Goal: Task Accomplishment & Management: Manage account settings

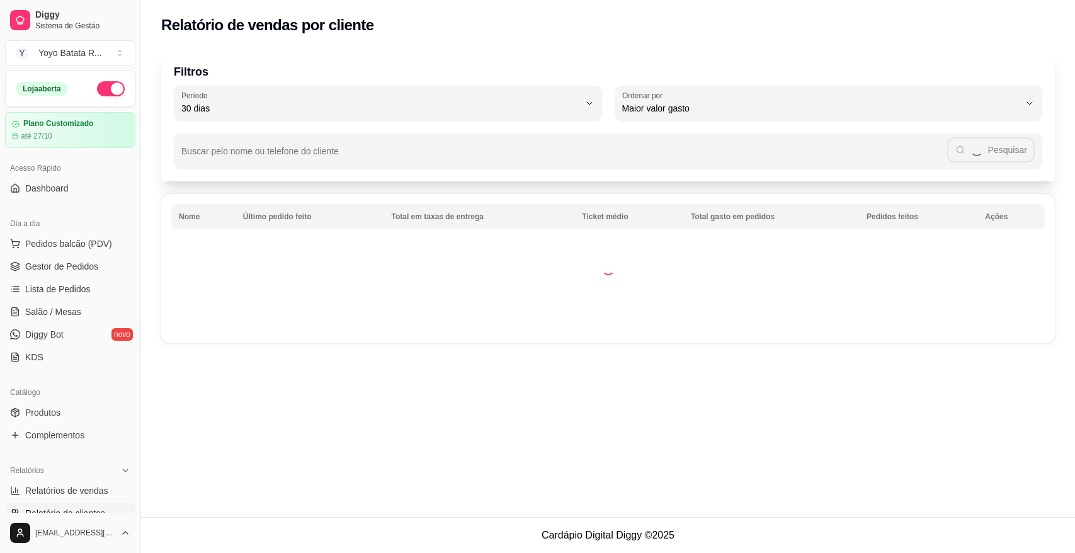
select select "30"
select select "HIGHEST_TOTAL_SPENT_WITH_ORDERS"
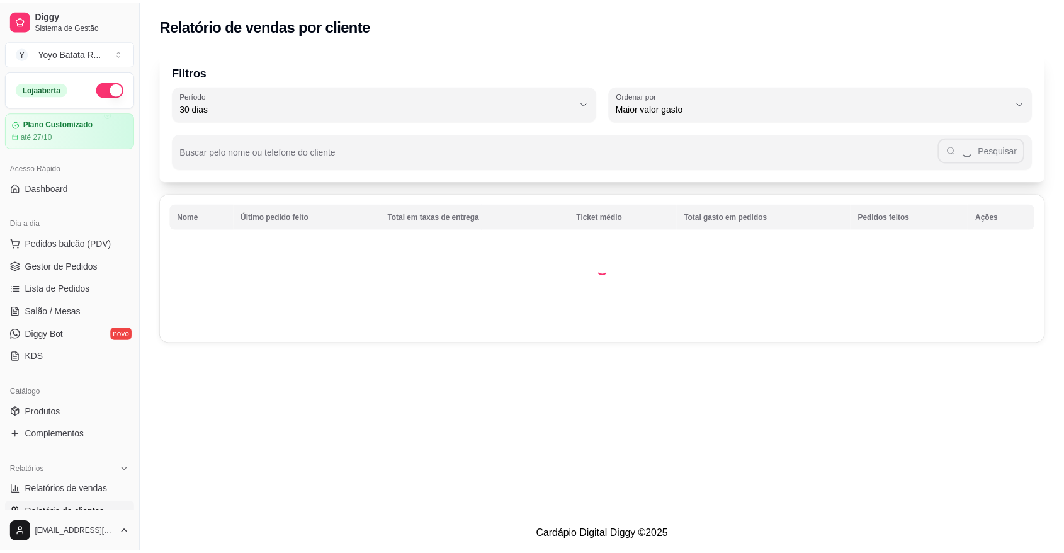
scroll to position [30, 0]
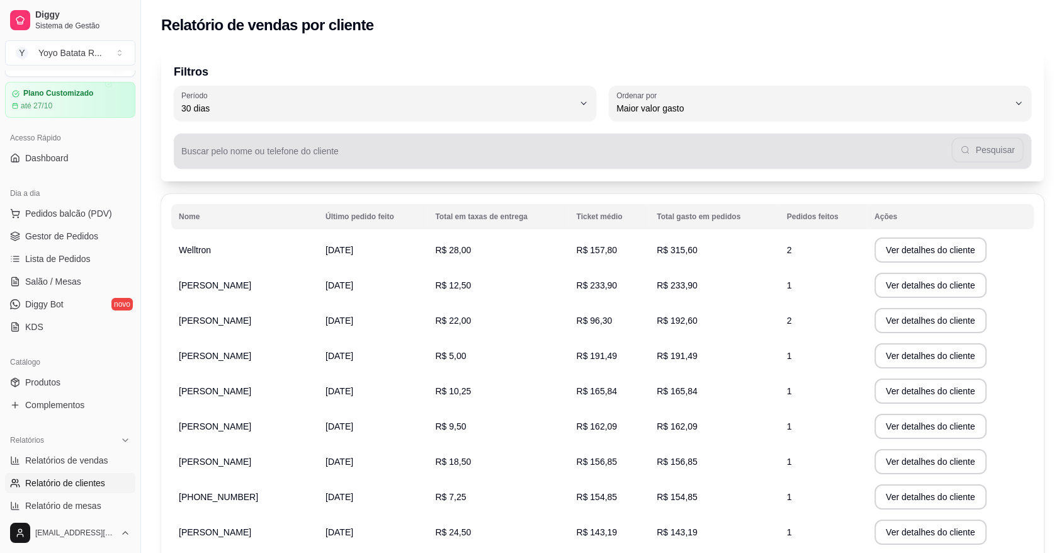
click at [771, 114] on span "Maior valor gasto" at bounding box center [812, 108] width 392 height 13
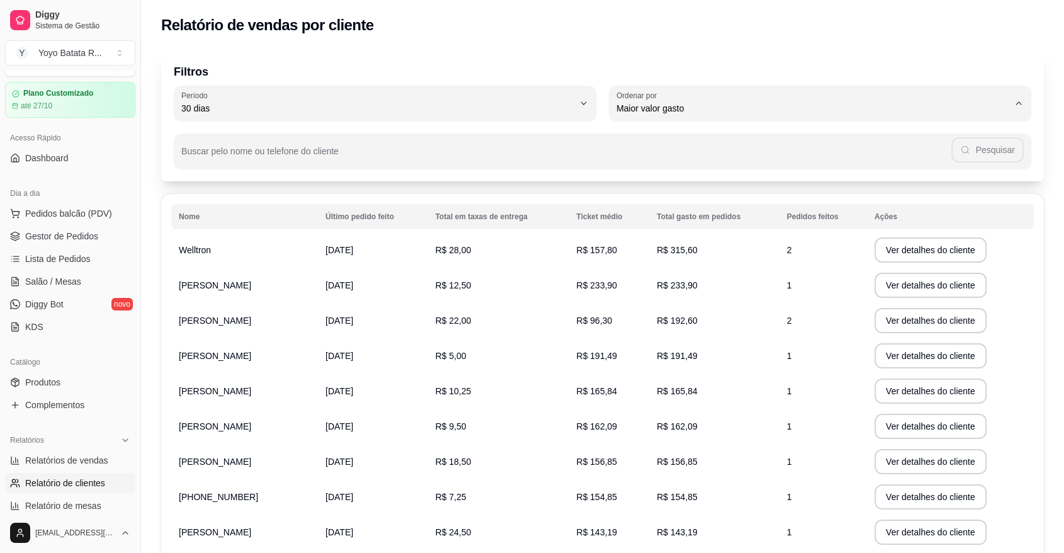
click at [722, 142] on span "Maior número de pedidos" at bounding box center [814, 138] width 374 height 12
type input "HIGHEST_ORDER_COUNT"
select select "HIGHEST_ORDER_COUNT"
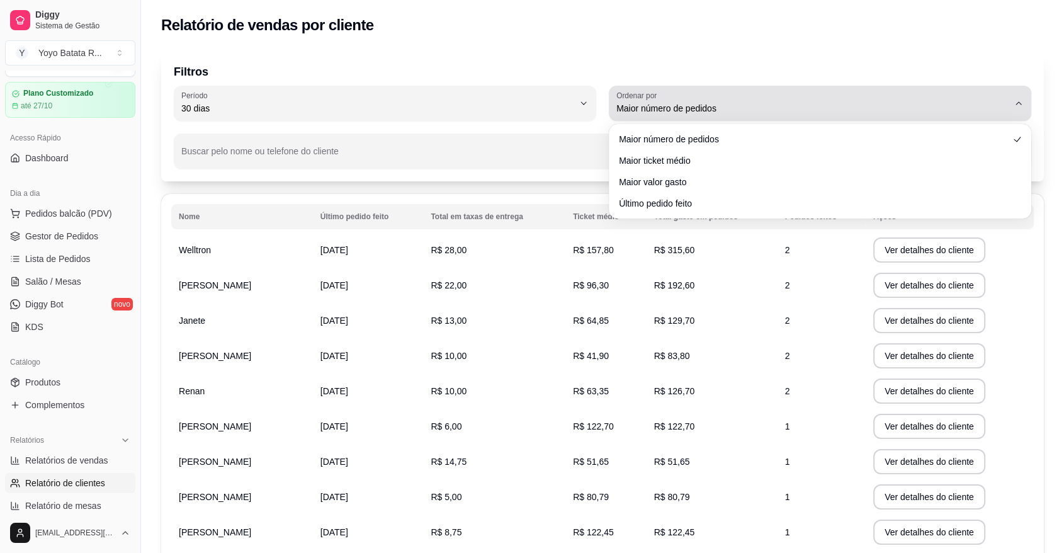
click at [717, 105] on span "Maior número de pedidos" at bounding box center [812, 108] width 392 height 13
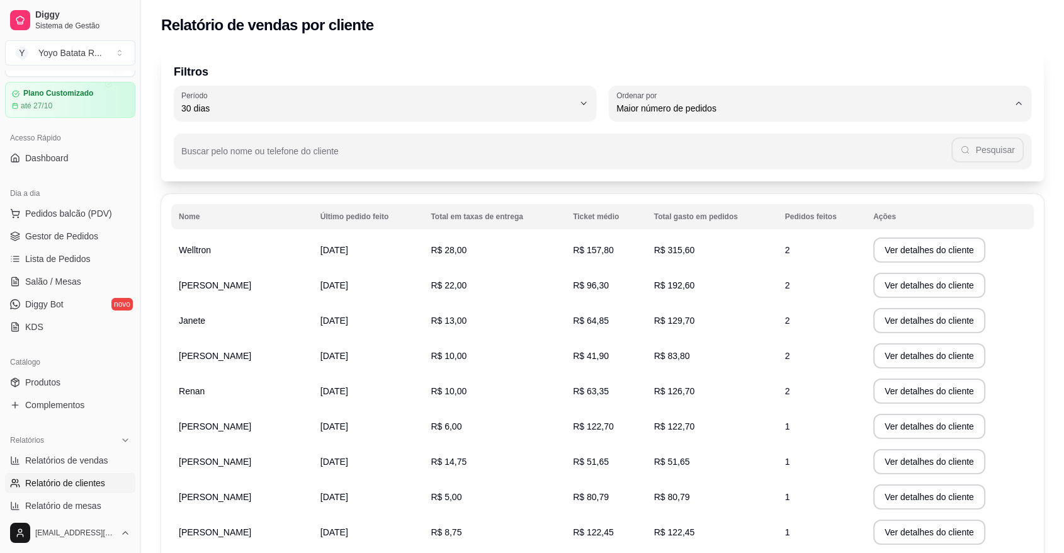
click at [695, 178] on span "Maior valor gasto" at bounding box center [814, 180] width 374 height 12
type input "HIGHEST_TOTAL_SPENT_WITH_ORDERS"
select select "HIGHEST_TOTAL_SPENT_WITH_ORDERS"
click at [919, 288] on button "Ver detalhes do cliente" at bounding box center [931, 285] width 112 height 25
click at [897, 497] on button "Ver detalhes do cliente" at bounding box center [931, 496] width 112 height 25
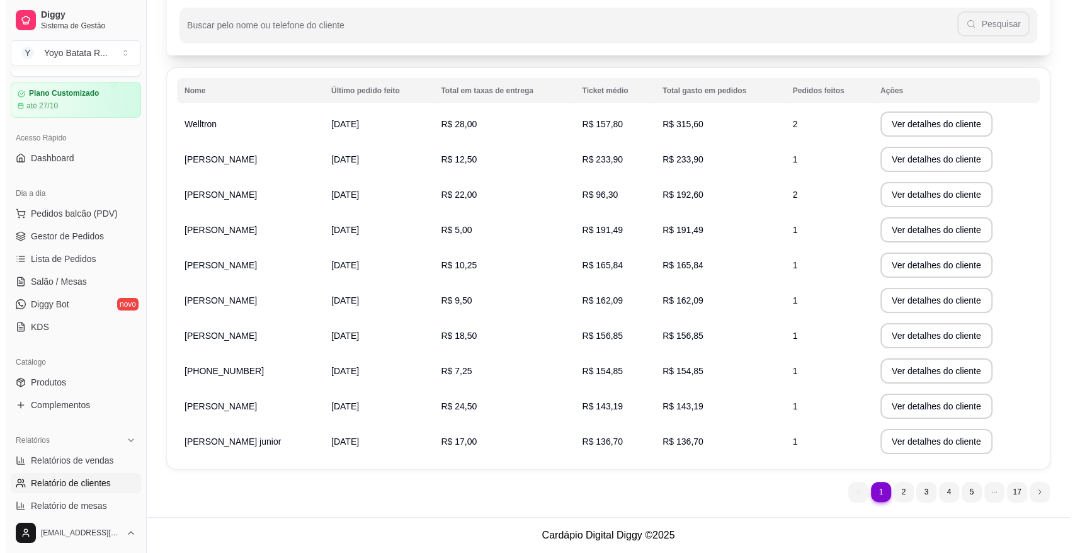
scroll to position [55, 0]
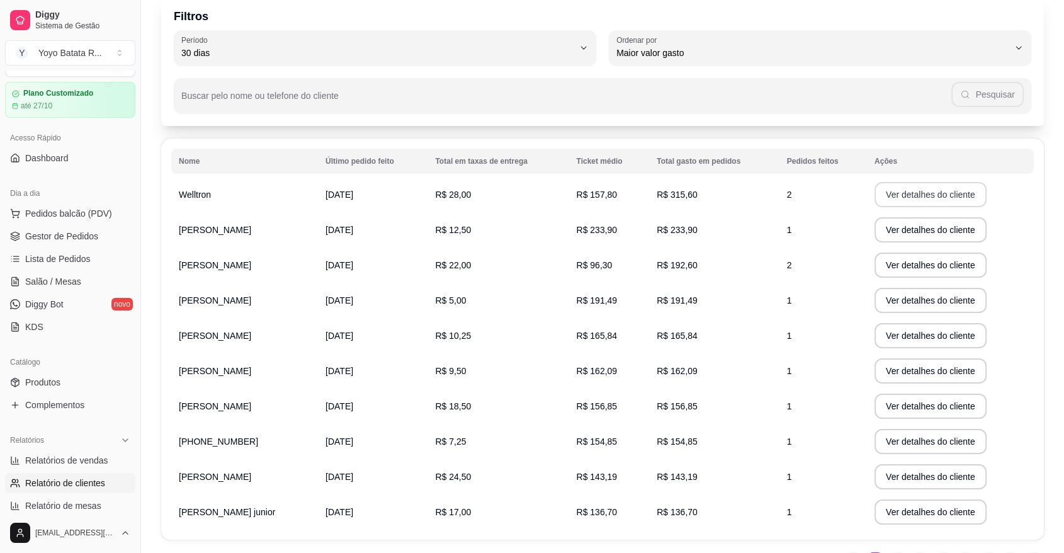
click at [887, 194] on button "Ver detalhes do cliente" at bounding box center [931, 194] width 112 height 25
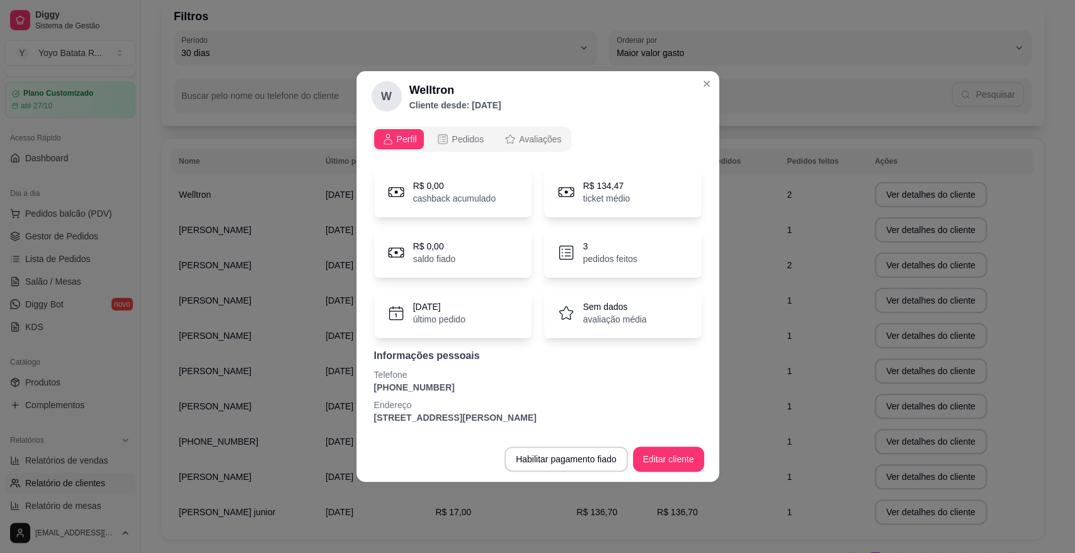
click at [417, 387] on p "[PHONE_NUMBER]" at bounding box center [537, 387] width 327 height 13
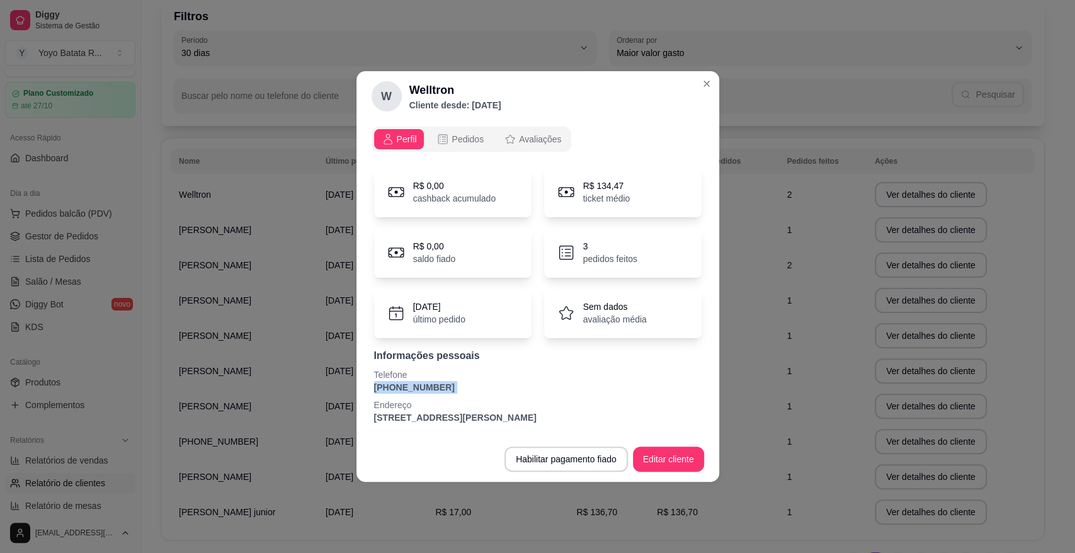
click at [417, 387] on p "[PHONE_NUMBER]" at bounding box center [537, 387] width 327 height 13
copy p "[PHONE_NUMBER]"
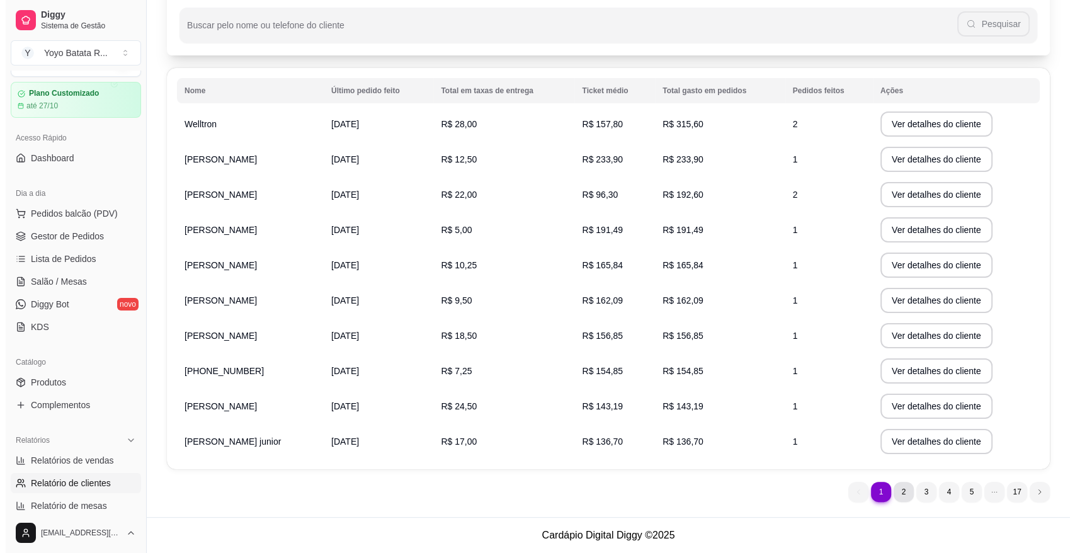
scroll to position [0, 0]
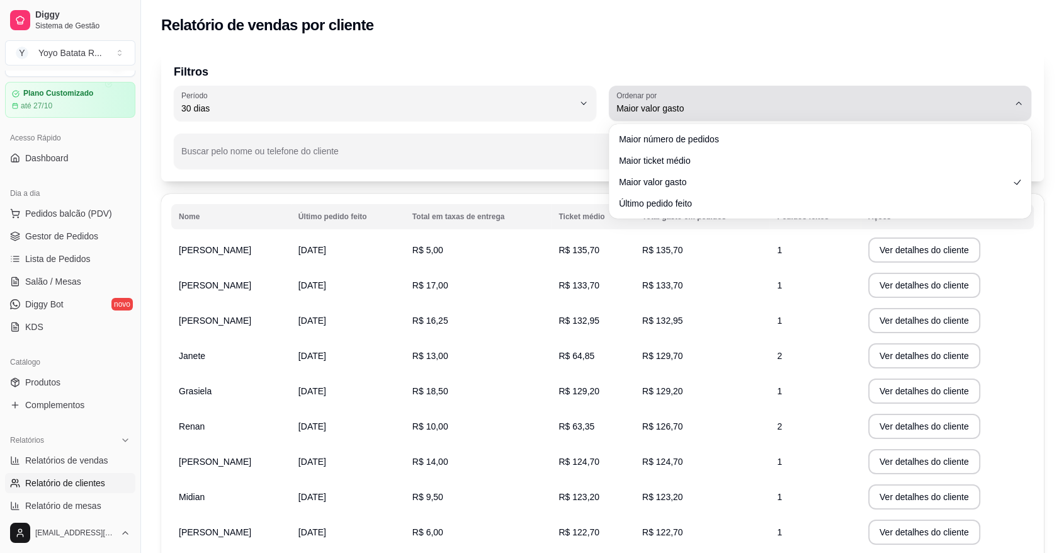
click at [703, 113] on span "Maior valor gasto" at bounding box center [812, 108] width 392 height 13
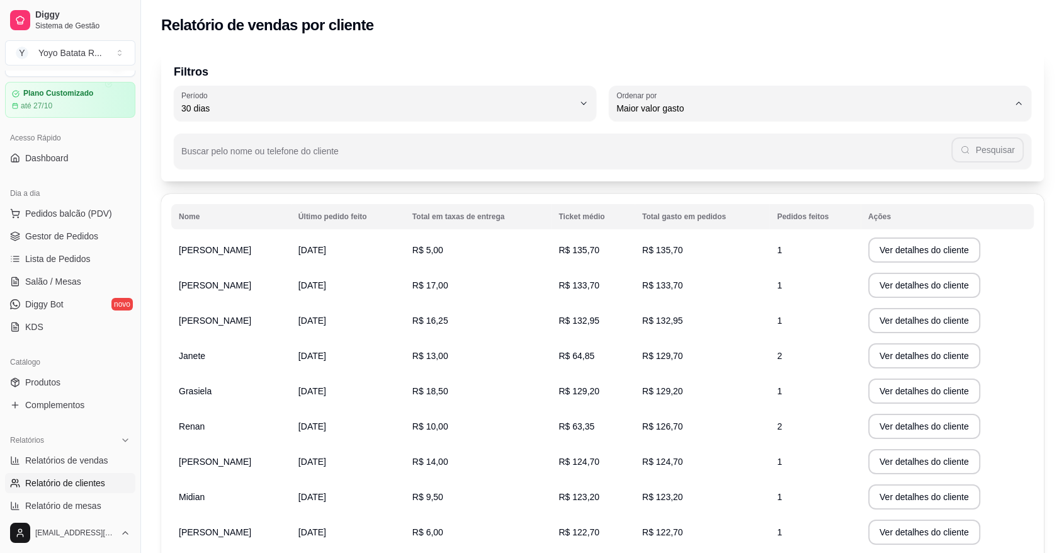
click at [703, 155] on span "Maior ticket médio" at bounding box center [814, 159] width 374 height 12
type input "HIGHEST_AVERAGE_TICKET"
select select "HIGHEST_AVERAGE_TICKET"
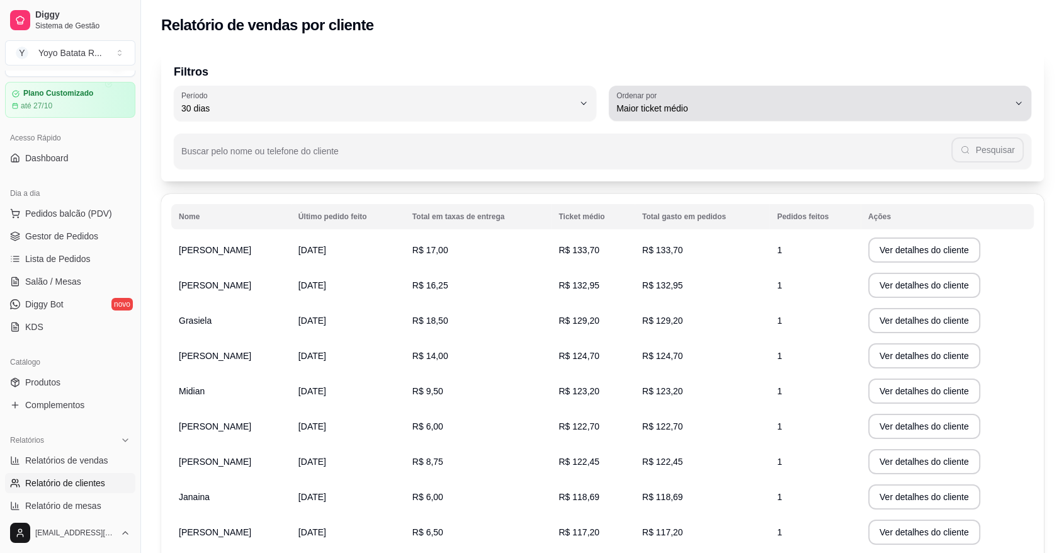
click at [693, 118] on button "Ordenar por Maior ticket médio" at bounding box center [820, 103] width 422 height 35
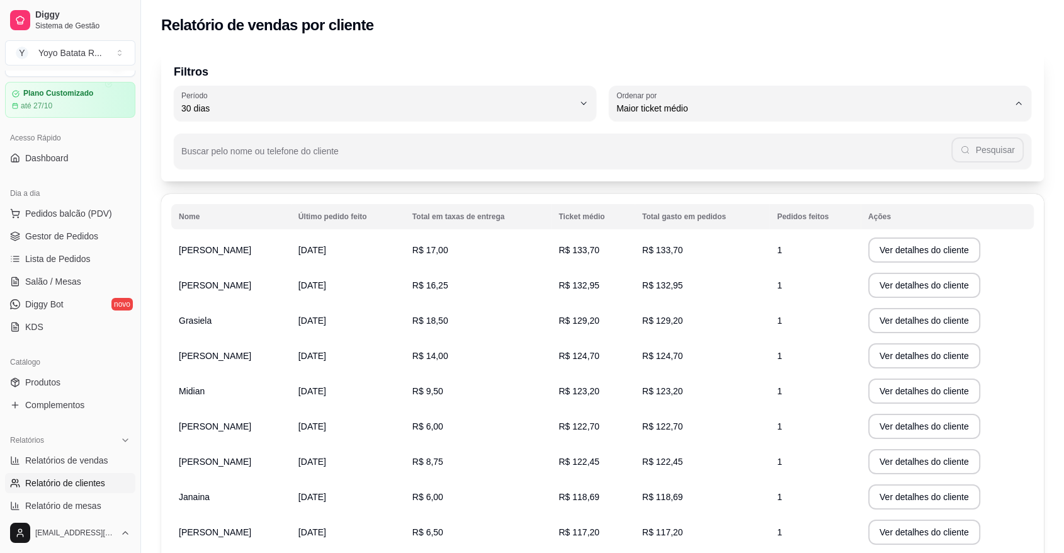
click at [694, 195] on li "Último pedido feito" at bounding box center [820, 201] width 396 height 20
type input "LAST_ORDER_MADE_AT"
select select "LAST_ORDER_MADE_AT"
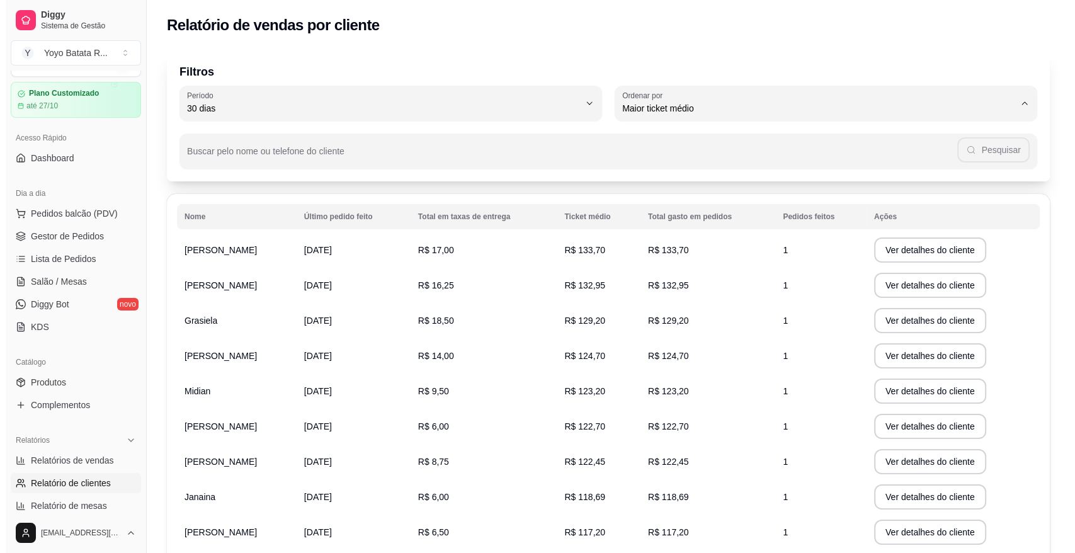
scroll to position [11, 0]
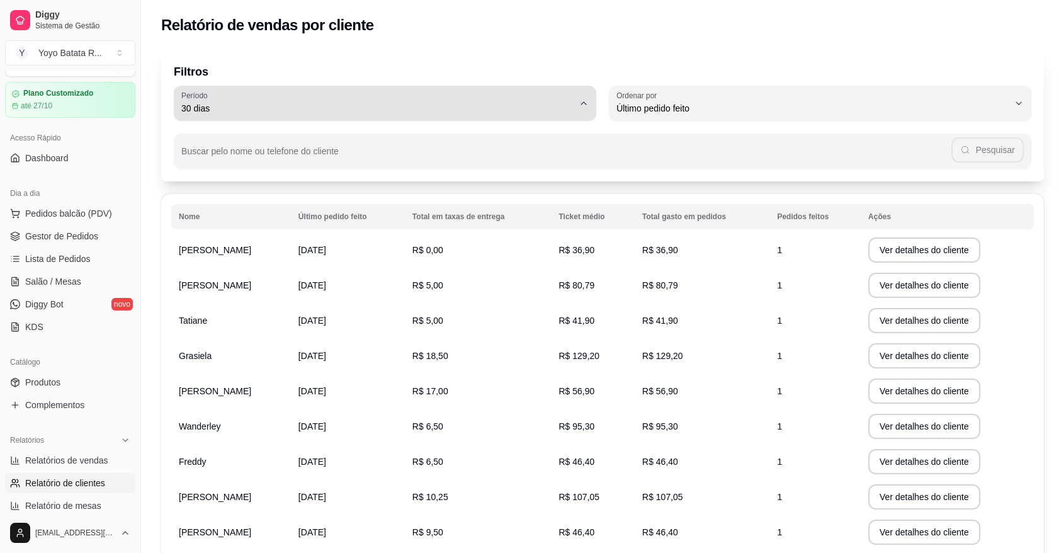
click at [488, 108] on span "30 dias" at bounding box center [377, 108] width 392 height 13
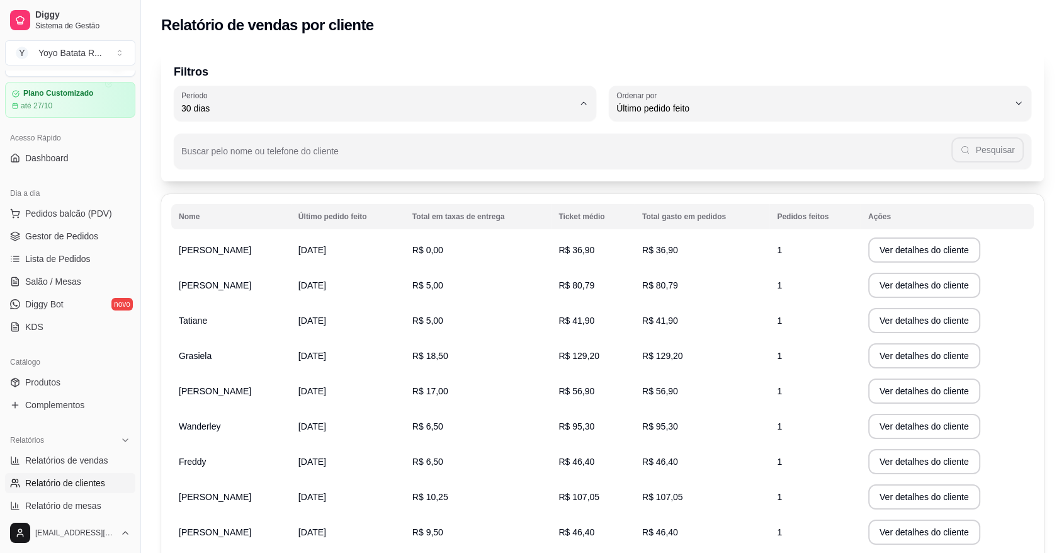
click at [437, 143] on span "Hoje" at bounding box center [379, 138] width 374 height 12
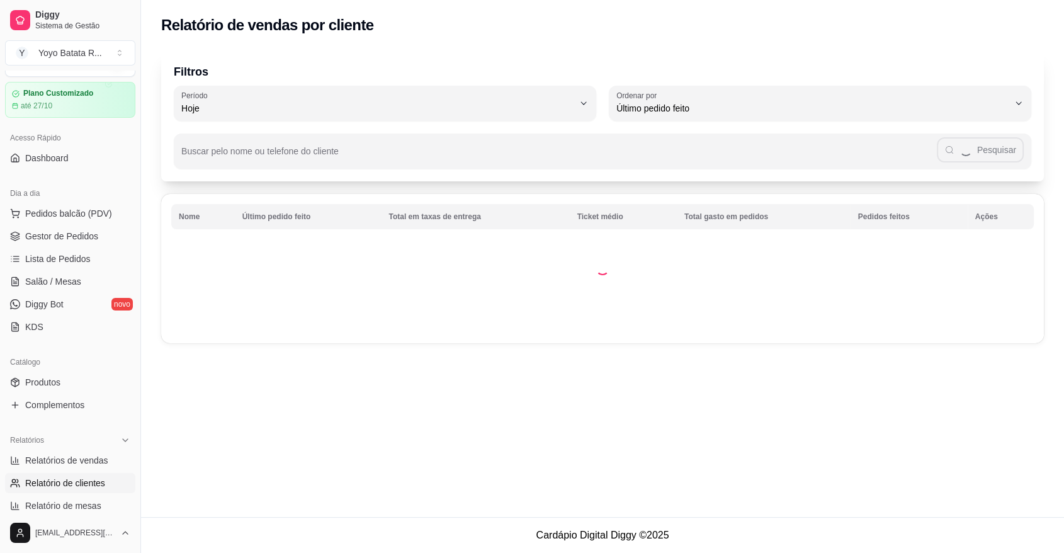
type input "0"
select select "0"
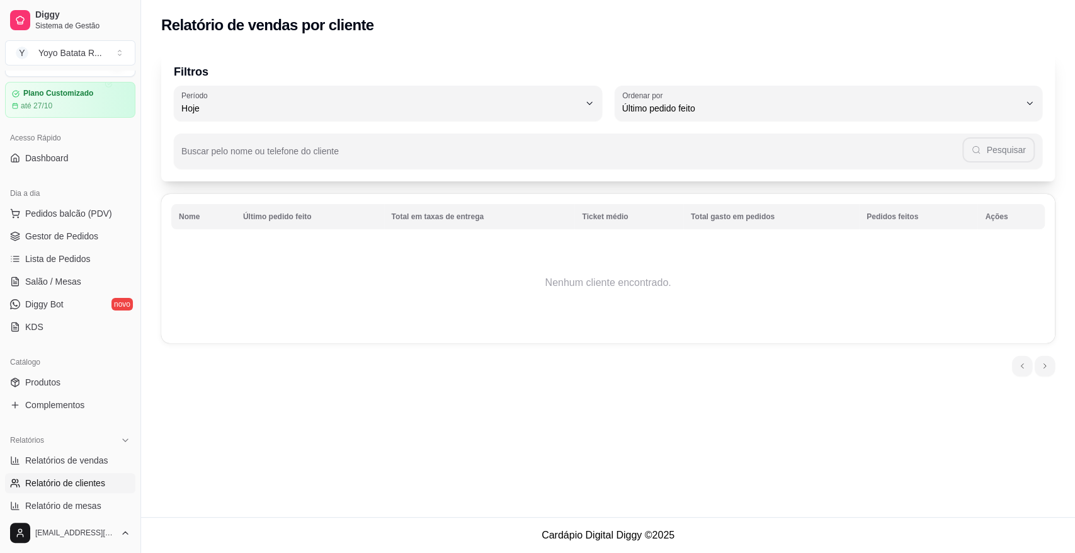
click at [465, 113] on span "Hoje" at bounding box center [380, 108] width 398 height 13
click at [398, 165] on span "Ontem" at bounding box center [381, 159] width 379 height 12
type input "1"
select select "1"
click at [76, 226] on link "Gestor de Pedidos" at bounding box center [70, 236] width 130 height 20
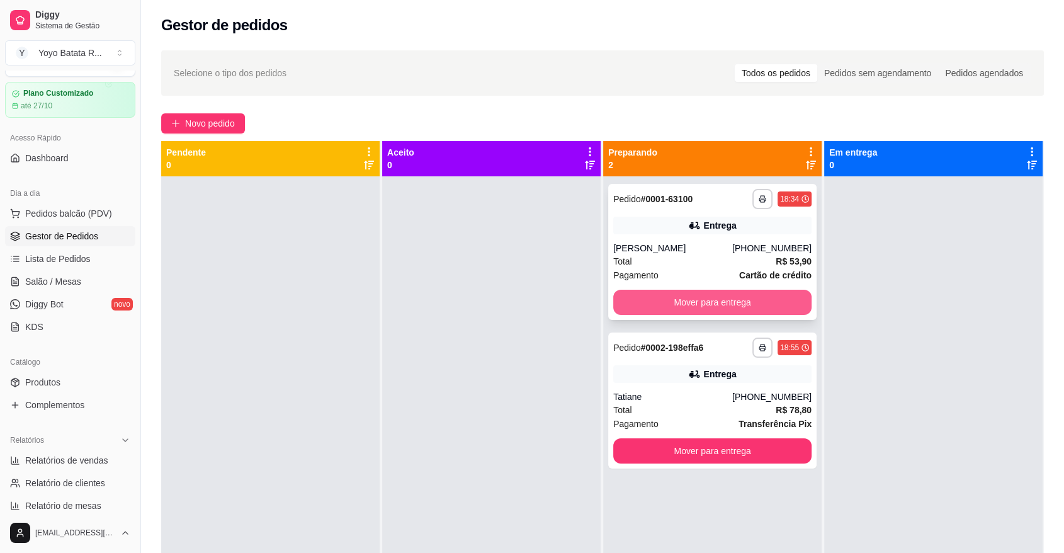
click at [688, 303] on button "Mover para entrega" at bounding box center [712, 302] width 198 height 25
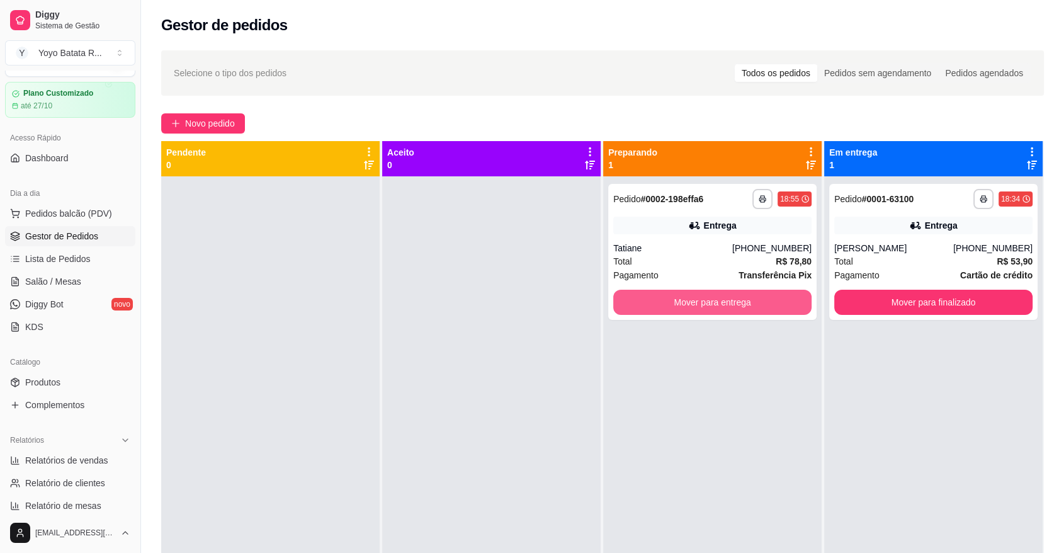
click at [688, 303] on button "Mover para entrega" at bounding box center [712, 302] width 198 height 25
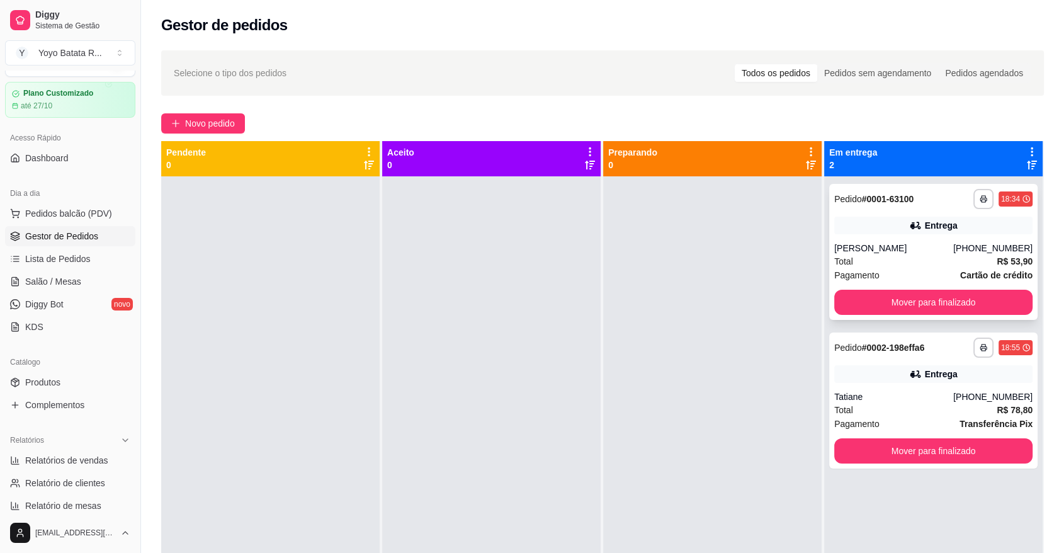
click at [892, 249] on div "[PERSON_NAME]" at bounding box center [893, 248] width 119 height 13
click at [864, 377] on div "Entrega" at bounding box center [933, 374] width 198 height 18
click at [223, 124] on span "Novo pedido" at bounding box center [210, 123] width 50 height 14
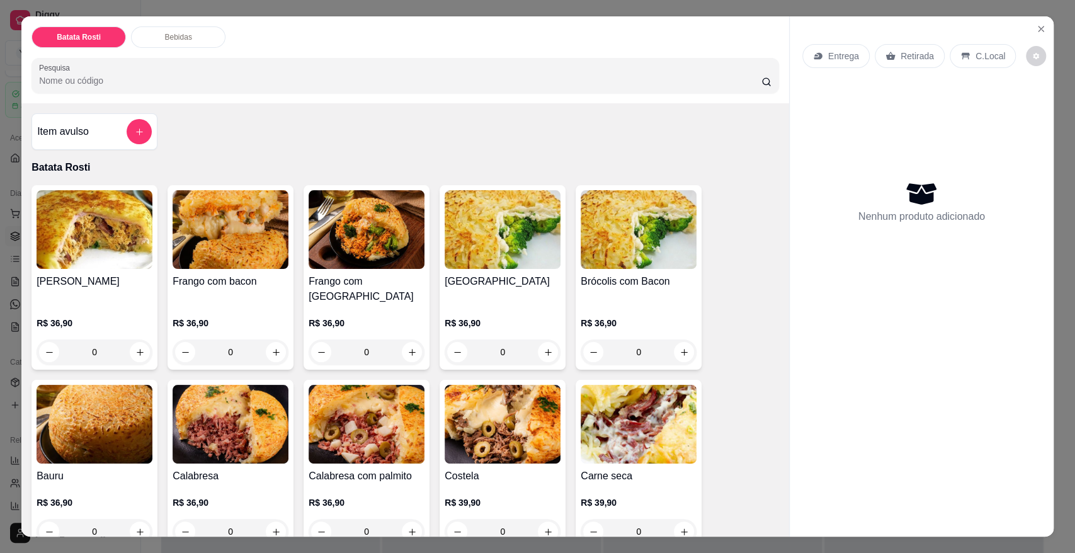
click at [327, 442] on img at bounding box center [367, 424] width 116 height 79
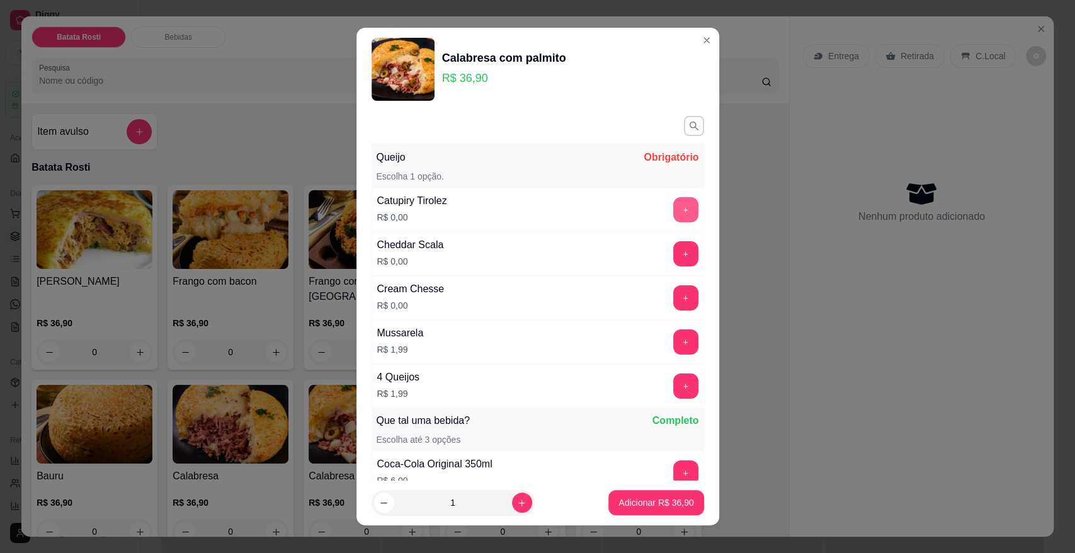
click at [673, 213] on button "+" at bounding box center [685, 209] width 25 height 25
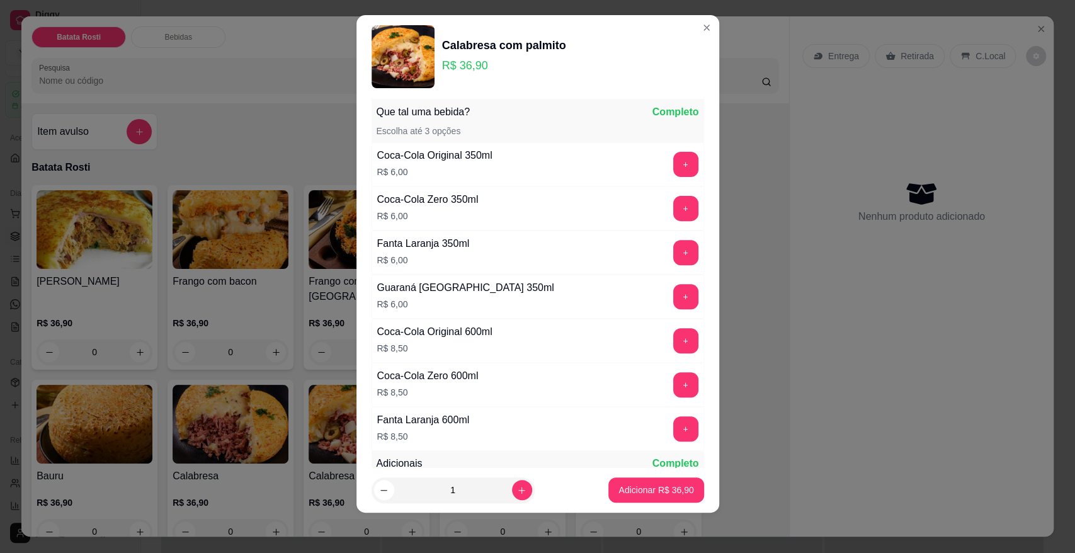
scroll to position [297, 0]
click at [616, 475] on footer "1 Adicionar R$ 36,90" at bounding box center [537, 489] width 363 height 45
click at [620, 484] on p "Adicionar R$ 36,90" at bounding box center [656, 490] width 73 height 12
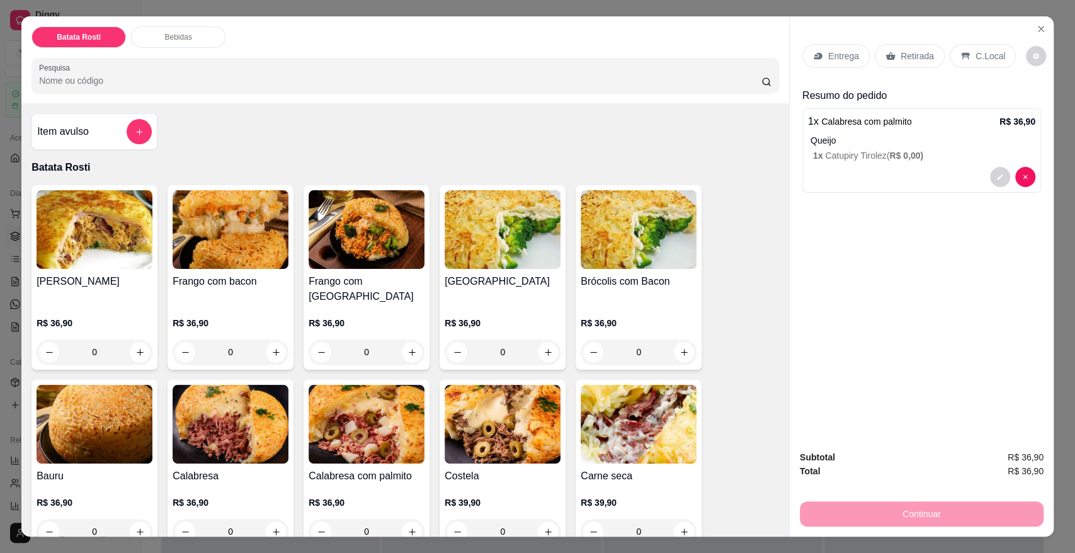
click at [232, 304] on div "R$ 36,90 0" at bounding box center [231, 334] width 116 height 60
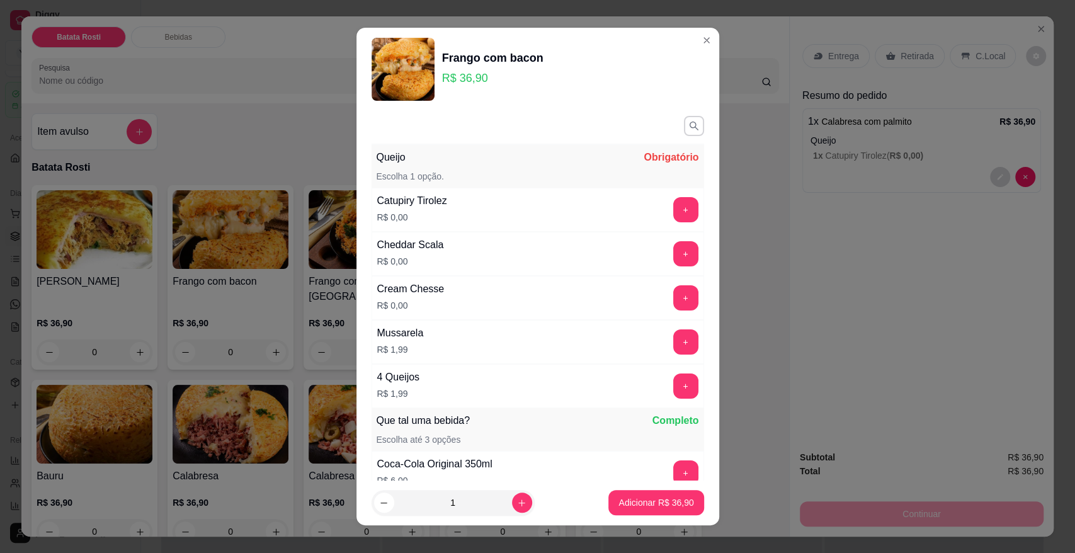
click at [657, 199] on div "Catupiry Tirolez R$ 0,00 +" at bounding box center [537, 210] width 332 height 44
click at [673, 201] on button "+" at bounding box center [685, 209] width 25 height 25
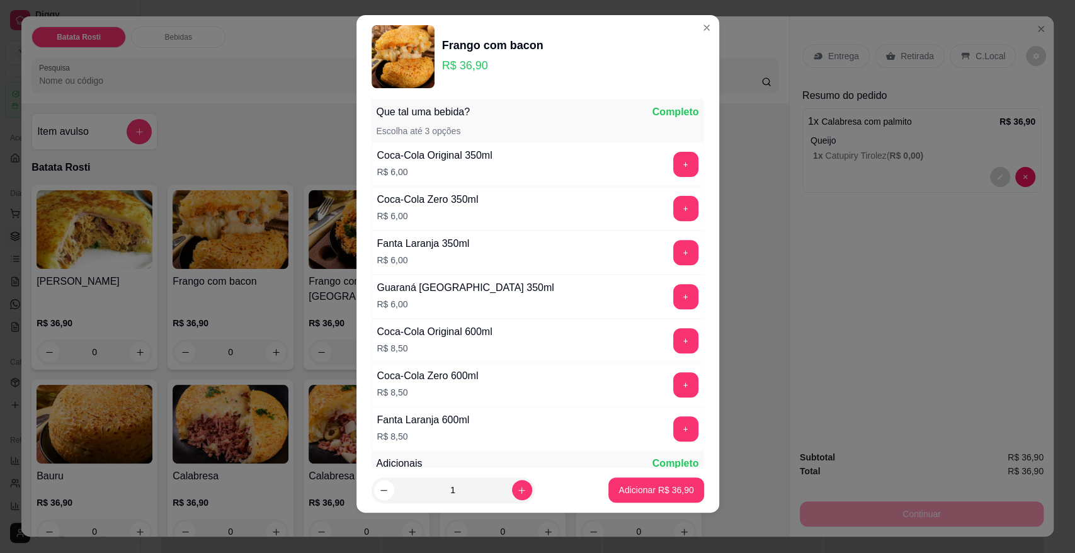
scroll to position [796, 0]
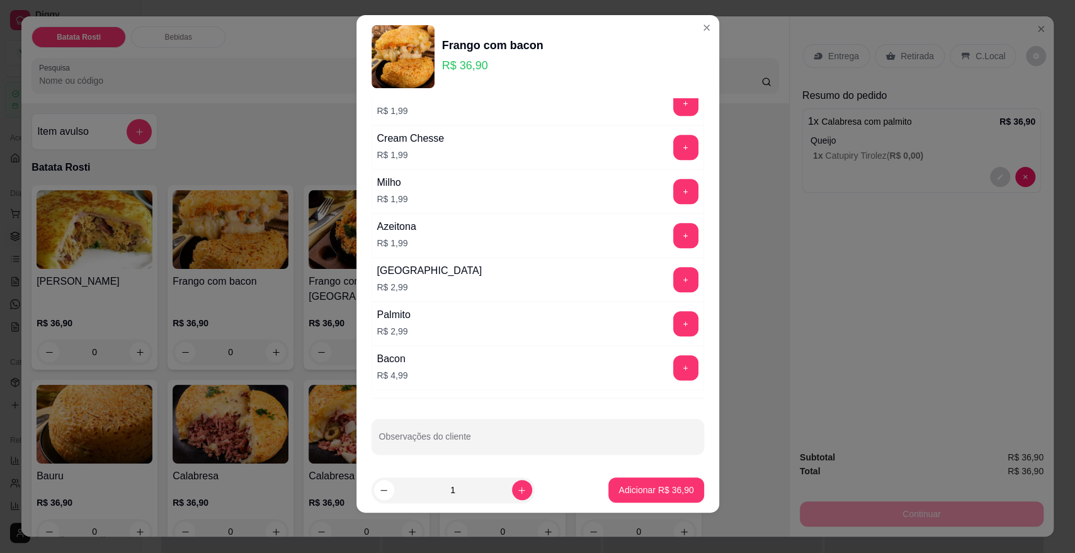
click at [640, 504] on footer "1 Adicionar R$ 36,90" at bounding box center [537, 489] width 363 height 45
click at [646, 493] on p "Adicionar R$ 36,90" at bounding box center [655, 490] width 75 height 13
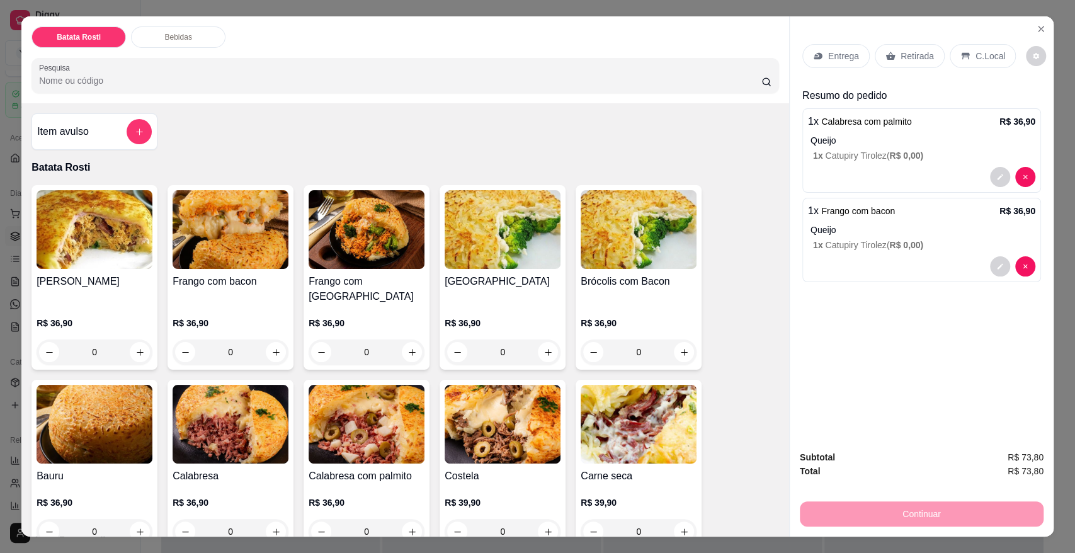
click at [852, 58] on div "Entrega" at bounding box center [835, 56] width 67 height 24
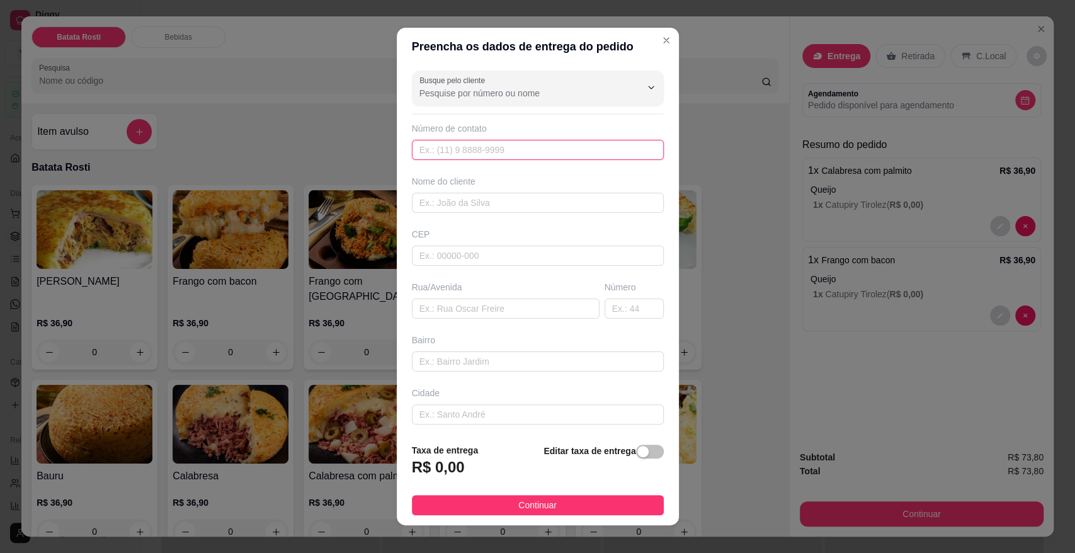
click at [445, 150] on input "text" at bounding box center [538, 150] width 252 height 20
type input "[PHONE_NUMBER]"
click at [485, 198] on input "text" at bounding box center [538, 203] width 252 height 20
type input "Renan"
click at [548, 253] on input "text" at bounding box center [538, 256] width 252 height 20
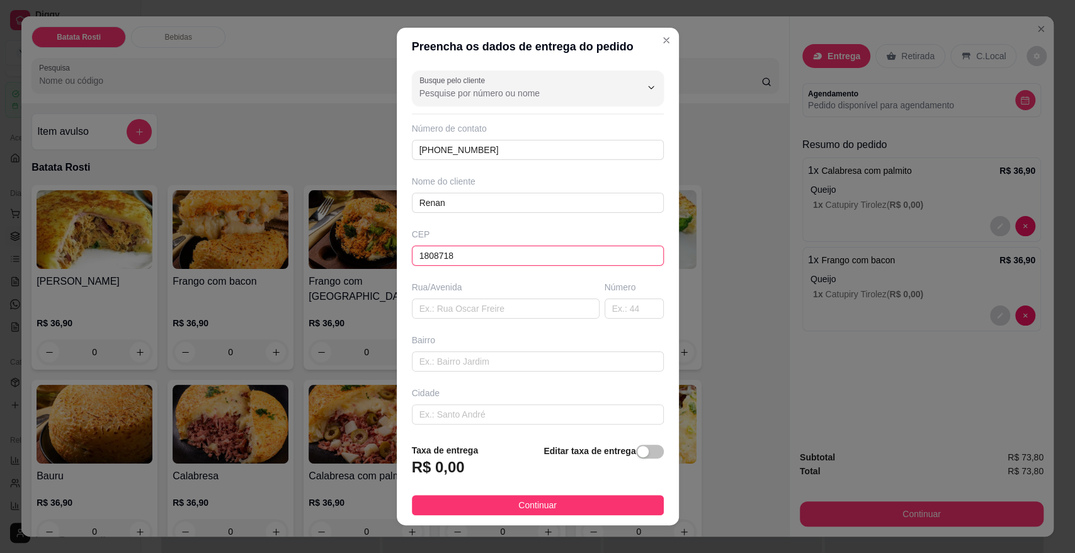
type input "18087180"
type input "[GEOGRAPHIC_DATA]"
type input "Aparecidinha"
type input "Sorocaba"
type input "18087180"
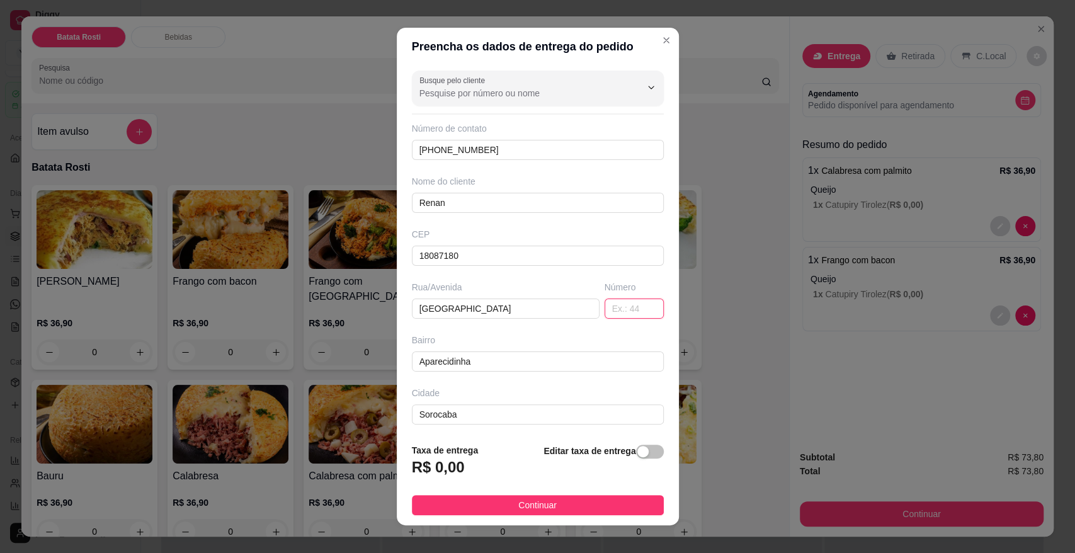
click at [604, 304] on input "text" at bounding box center [633, 308] width 59 height 20
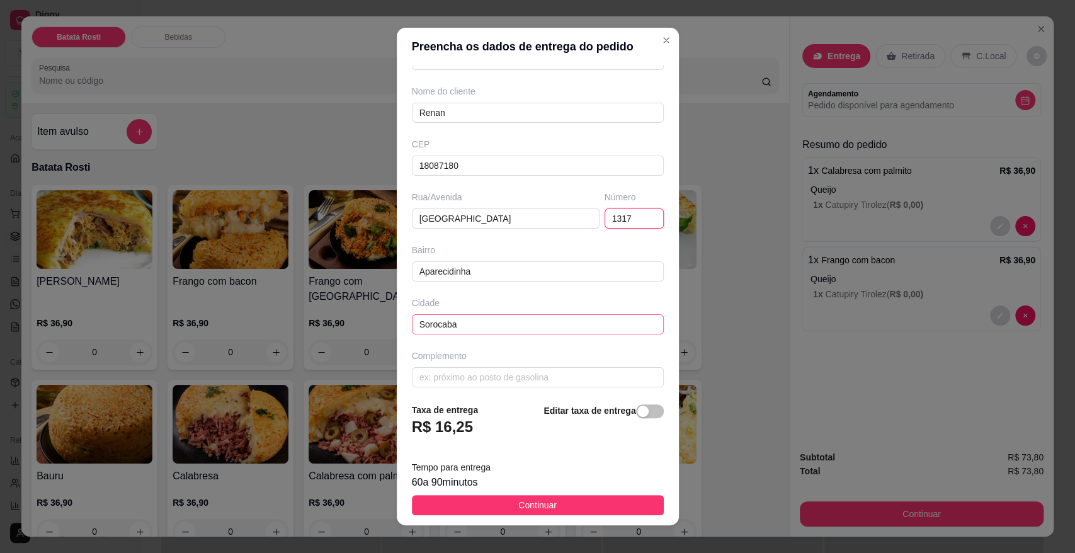
scroll to position [96, 0]
type input "1317"
click at [525, 360] on div "Complemento" at bounding box center [537, 363] width 257 height 38
click at [524, 363] on input "text" at bounding box center [538, 371] width 252 height 20
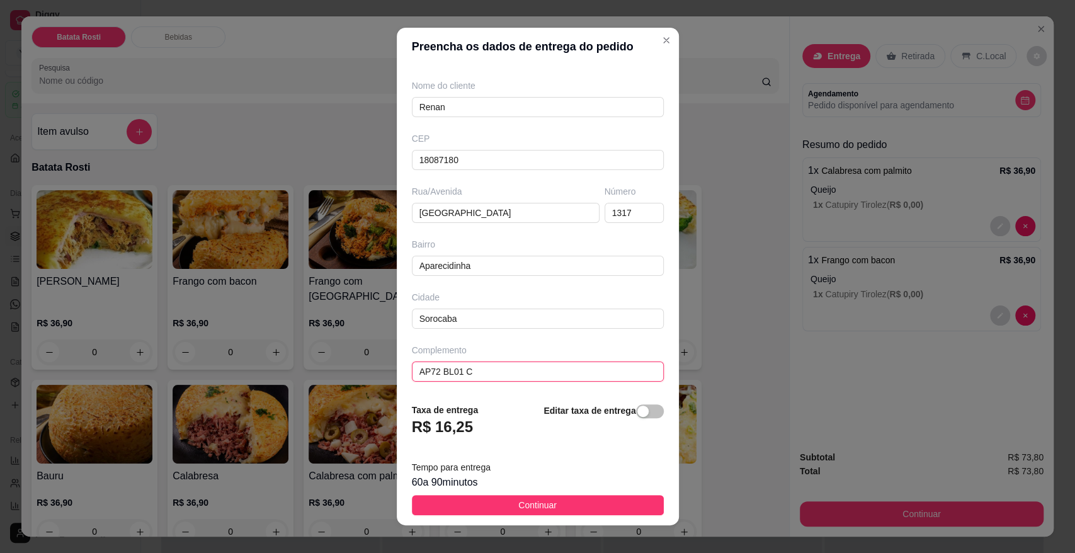
paste input "[GEOGRAPHIC_DATA], ao lado do [GEOGRAPHIC_DATA][PERSON_NAME]"
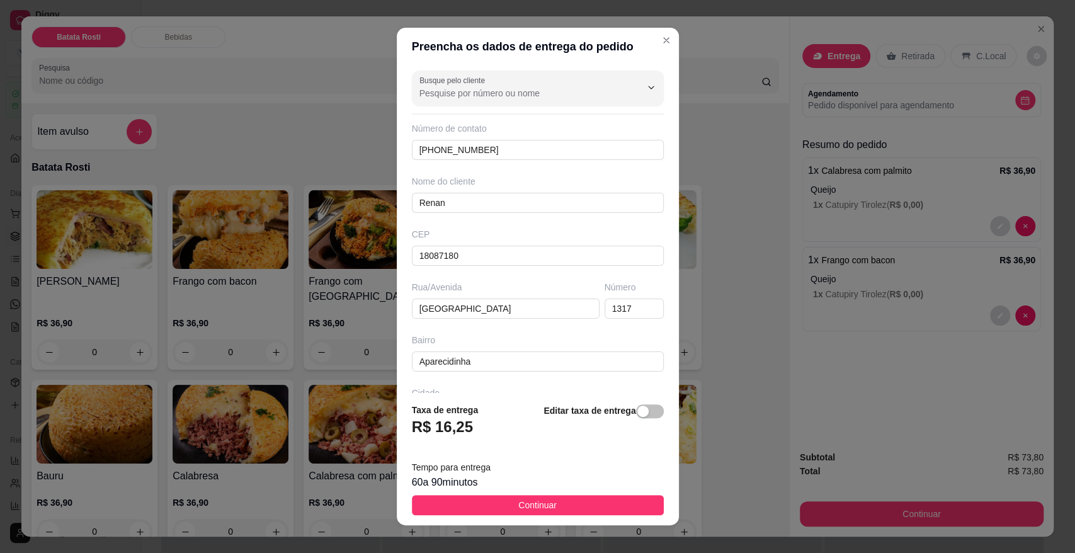
type input "AP72 BL01 [GEOGRAPHIC_DATA], ao lado do [GEOGRAPHIC_DATA][PERSON_NAME]"
click at [568, 495] on footer "Taxa de entrega R$ 16,25 Editar taxa de entrega Tempo para entrega 60 a 90 minu…" at bounding box center [538, 459] width 282 height 132
click at [569, 499] on button "Continuar" at bounding box center [538, 505] width 252 height 20
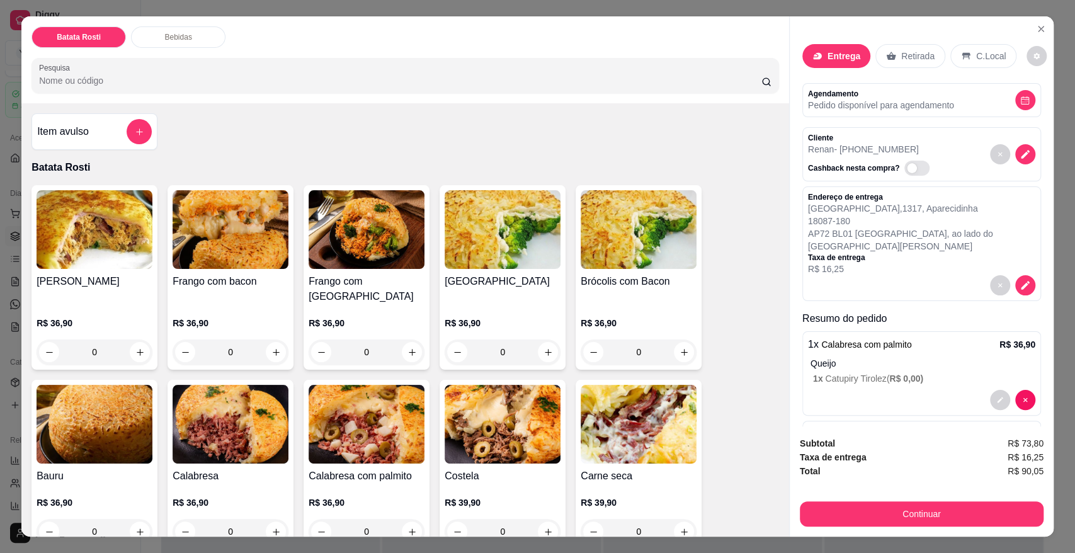
click at [1036, 471] on span "R$ 90,05" at bounding box center [1025, 471] width 36 height 14
copy div "R$ 90,05 Continuar"
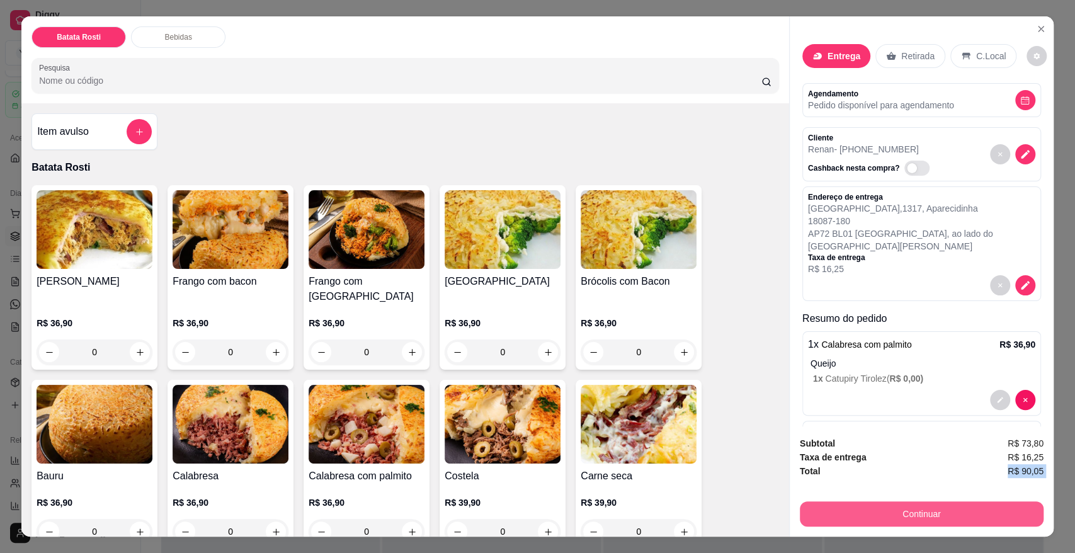
click at [979, 507] on button "Continuar" at bounding box center [922, 513] width 244 height 25
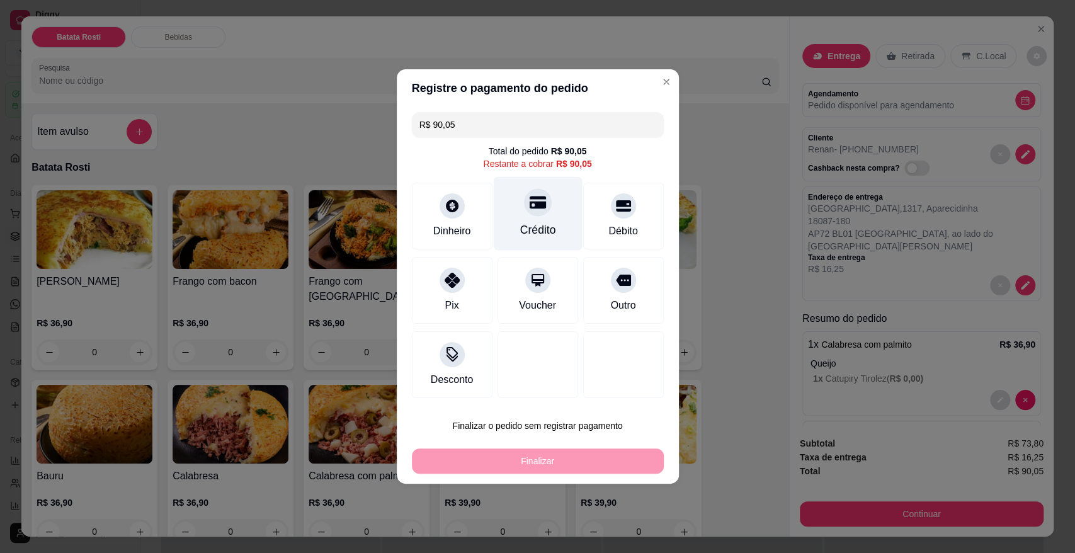
click at [556, 229] on div "Crédito" at bounding box center [537, 214] width 89 height 74
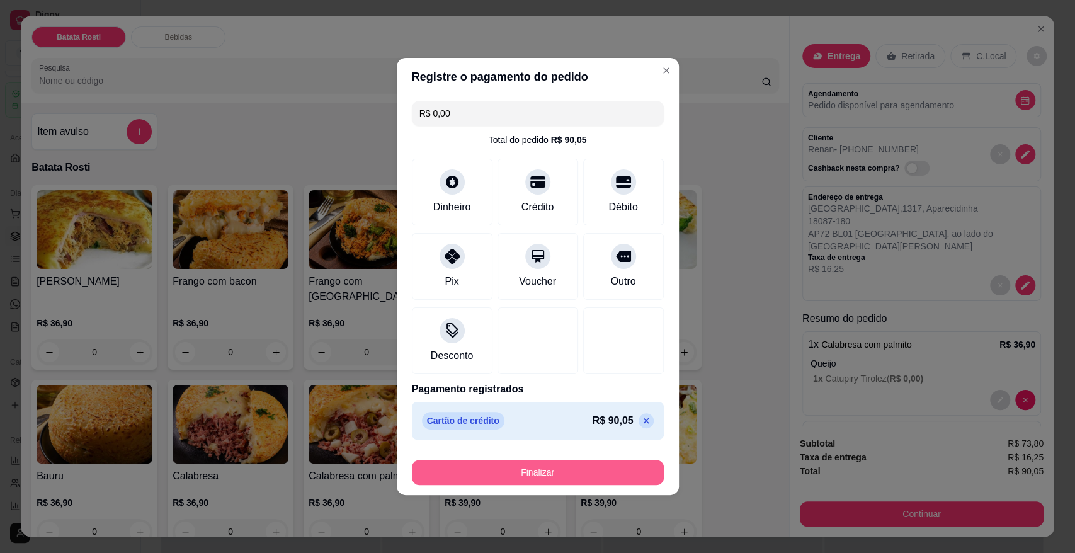
click at [544, 473] on button "Finalizar" at bounding box center [538, 472] width 252 height 25
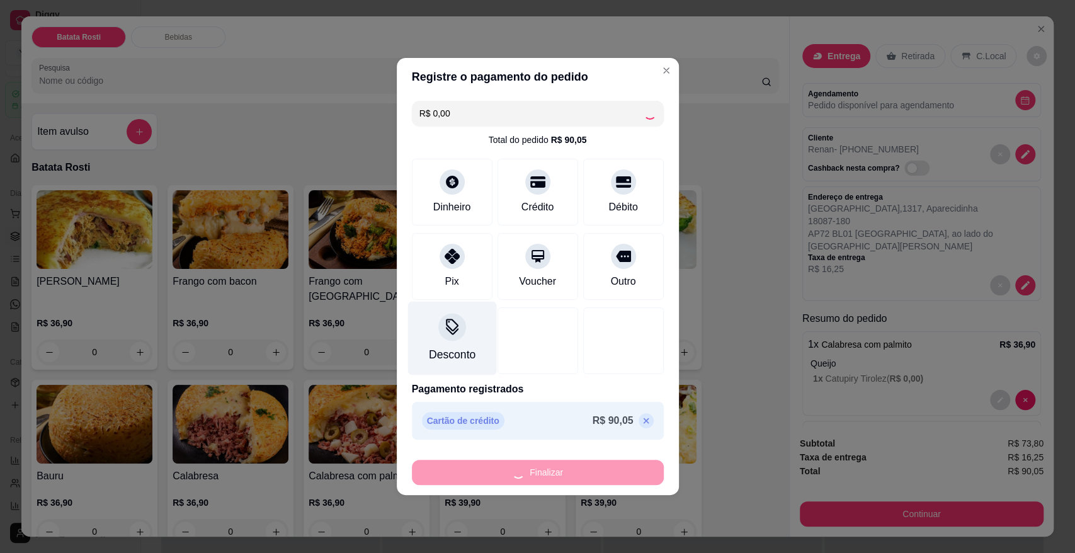
type input "-R$ 90,05"
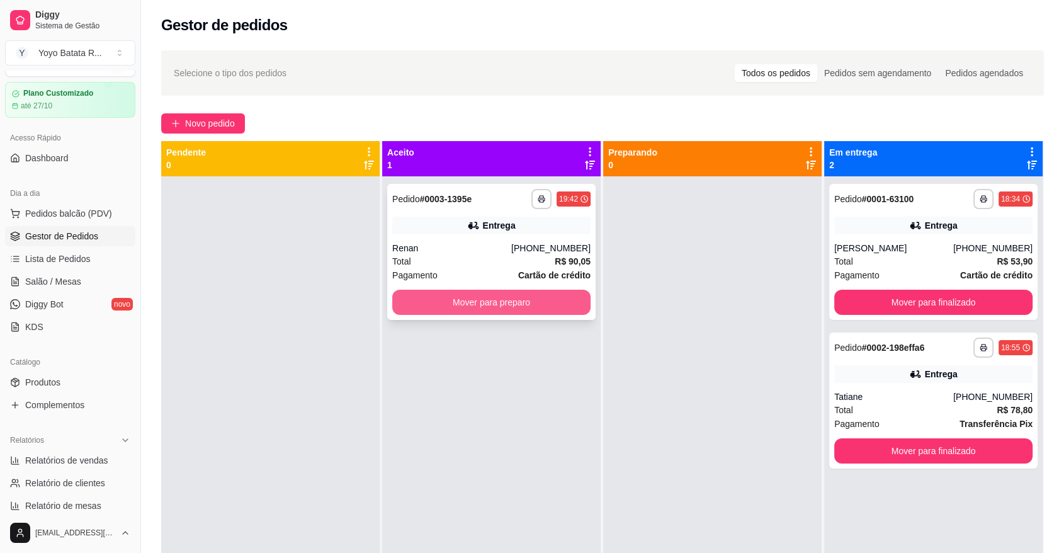
click at [458, 240] on div "**********" at bounding box center [491, 252] width 208 height 136
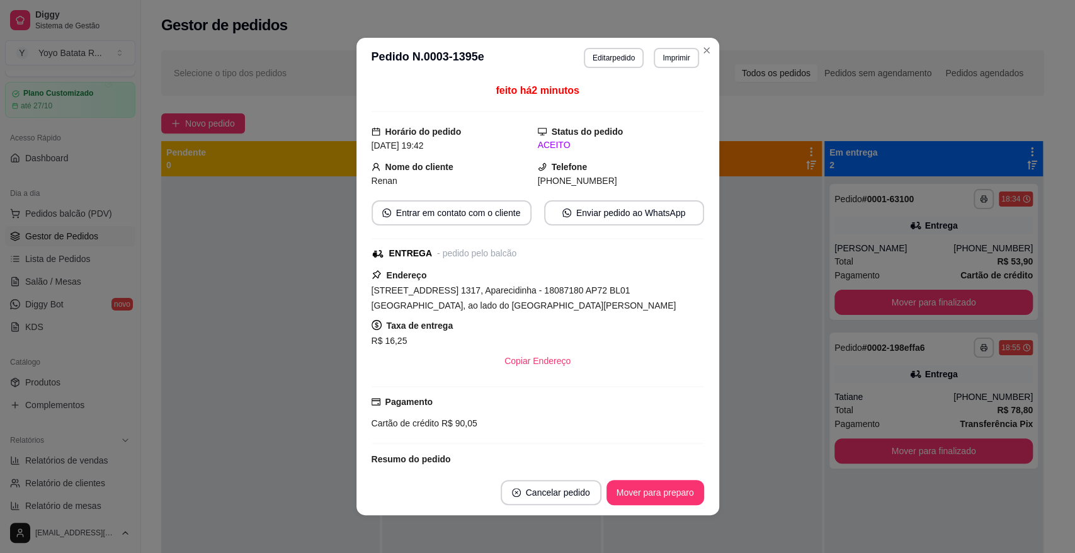
click at [630, 224] on button "Enviar pedido ao WhatsApp" at bounding box center [624, 212] width 160 height 25
click at [649, 493] on button "Mover para preparo" at bounding box center [655, 492] width 94 height 25
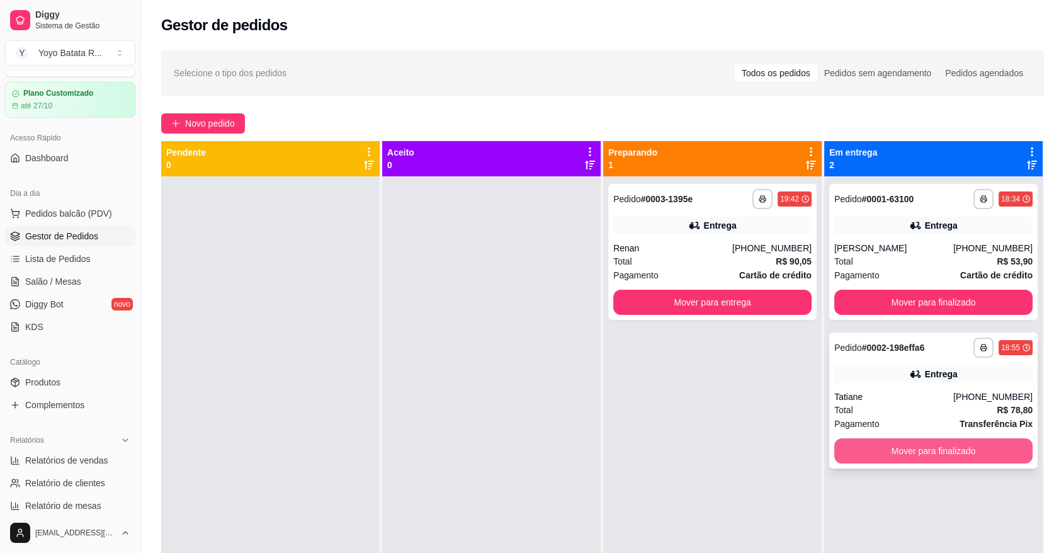
click at [917, 453] on button "Mover para finalizado" at bounding box center [933, 450] width 198 height 25
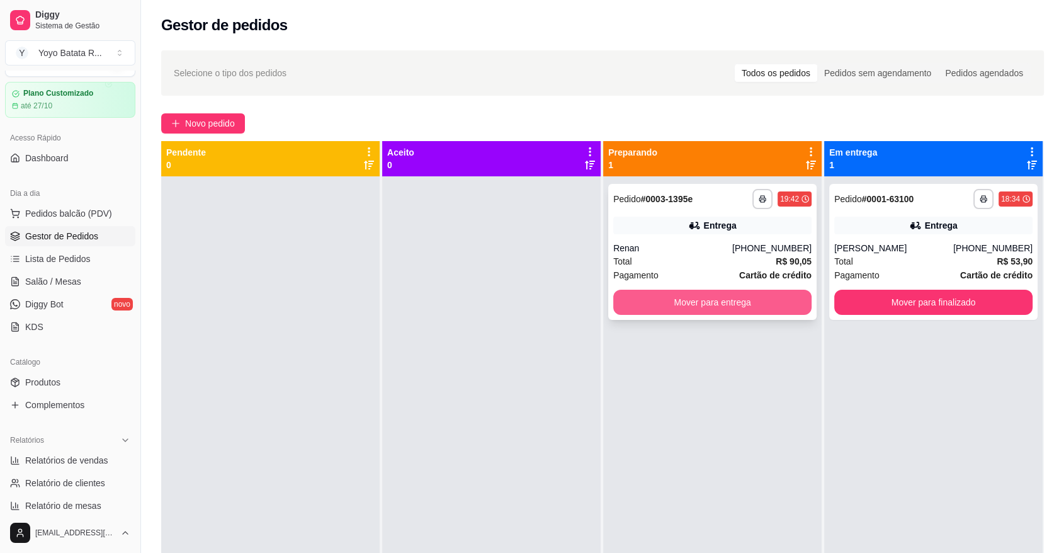
click at [651, 254] on div "Renan" at bounding box center [672, 248] width 119 height 13
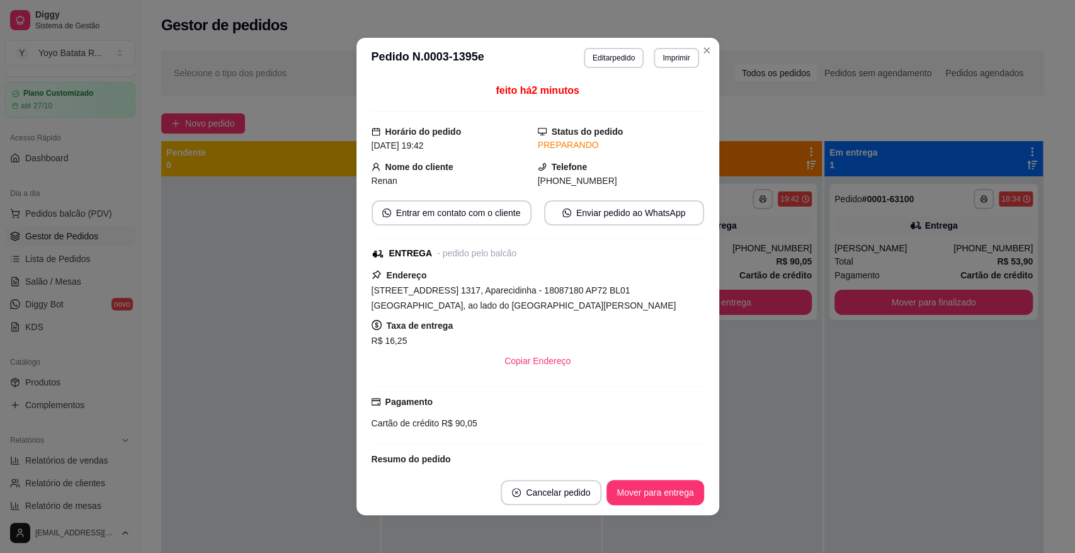
click at [579, 290] on span "[STREET_ADDRESS] 1317, Aparecidinha - 18087180 AP72 BL01 [GEOGRAPHIC_DATA], ao …" at bounding box center [523, 297] width 305 height 25
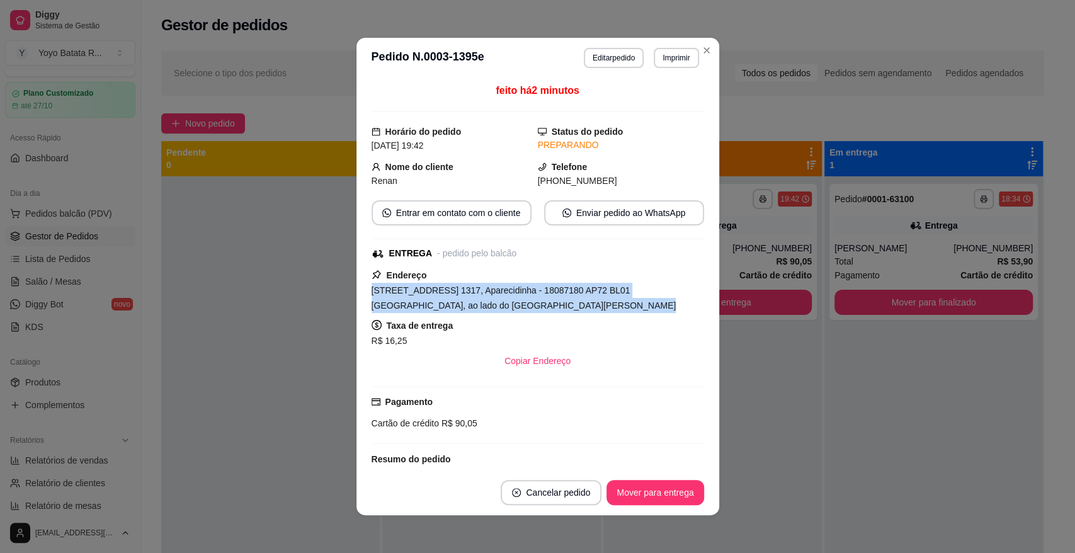
click at [579, 290] on span "[STREET_ADDRESS] 1317, Aparecidinha - 18087180 AP72 BL01 [GEOGRAPHIC_DATA], ao …" at bounding box center [523, 297] width 305 height 25
copy span "[STREET_ADDRESS] 1317, Aparecidinha - 18087180 AP72 BL01 [GEOGRAPHIC_DATA], ao …"
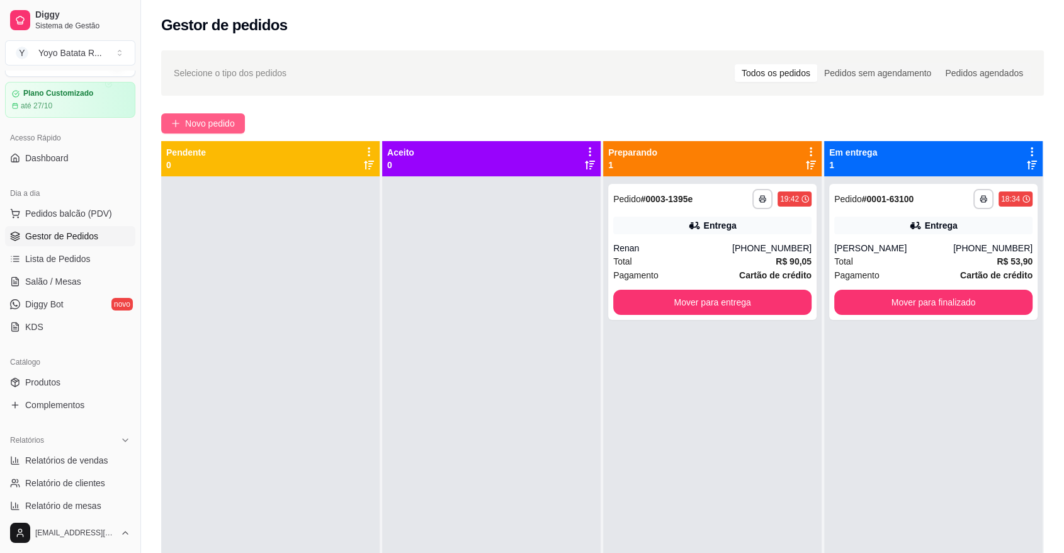
click at [208, 115] on button "Novo pedido" at bounding box center [203, 123] width 84 height 20
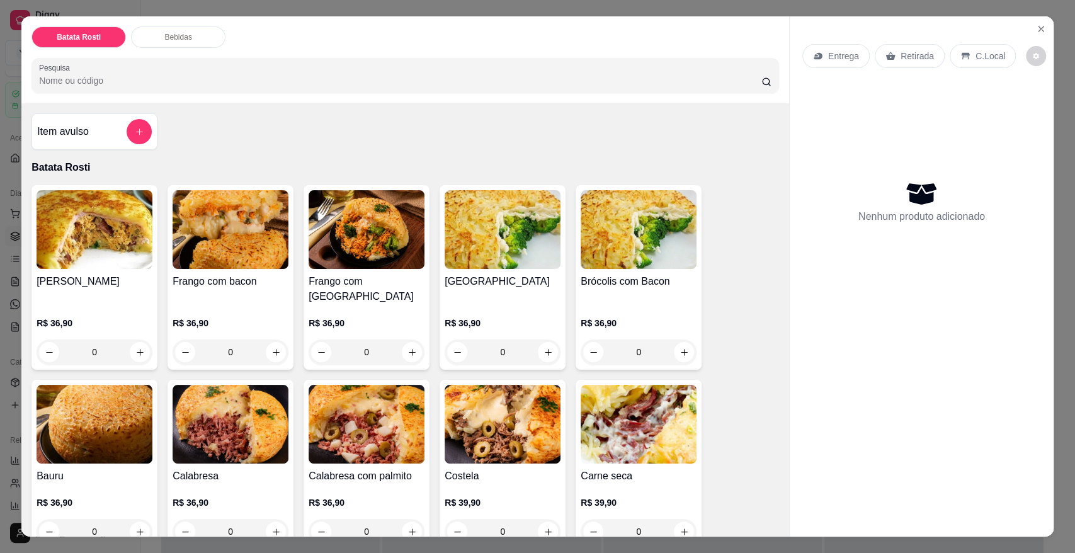
click at [829, 63] on div "Entrega" at bounding box center [835, 56] width 67 height 24
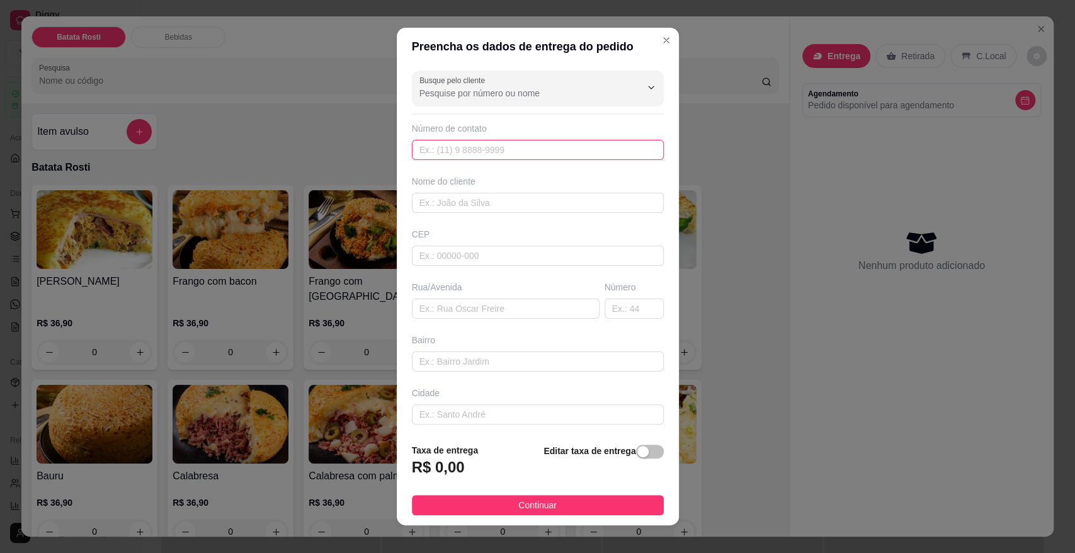
click at [503, 149] on input "text" at bounding box center [538, 150] width 252 height 20
paste input "[PHONE_NUMBER]"
type input "[PHONE_NUMBER]"
click at [523, 210] on input "text" at bounding box center [538, 203] width 252 height 20
type input "Wanderson"
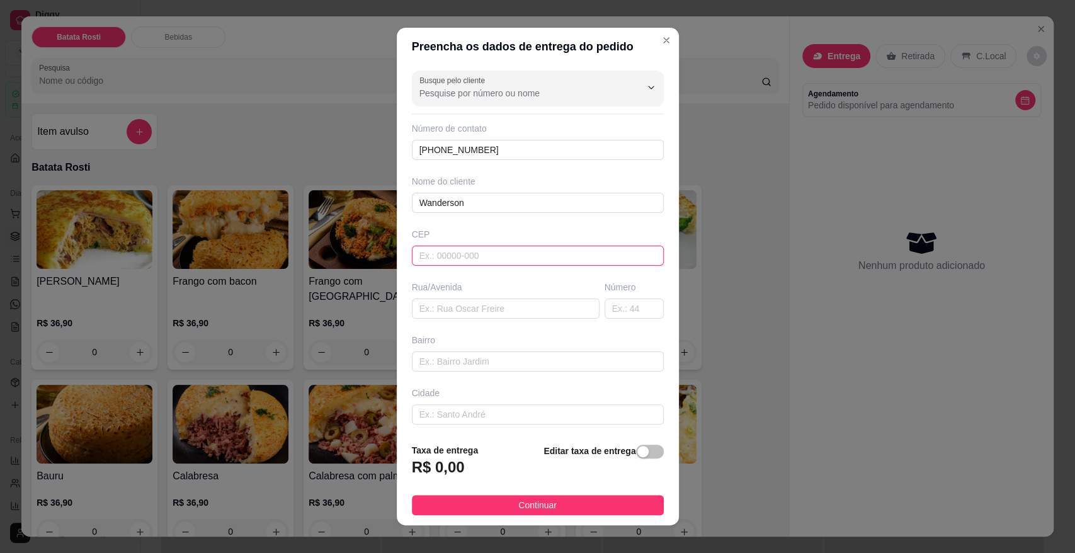
click at [524, 251] on input "text" at bounding box center [538, 256] width 252 height 20
type input "18057006"
type input "Rua [PERSON_NAME]"
type input "[GEOGRAPHIC_DATA] V"
type input "Sorocaba"
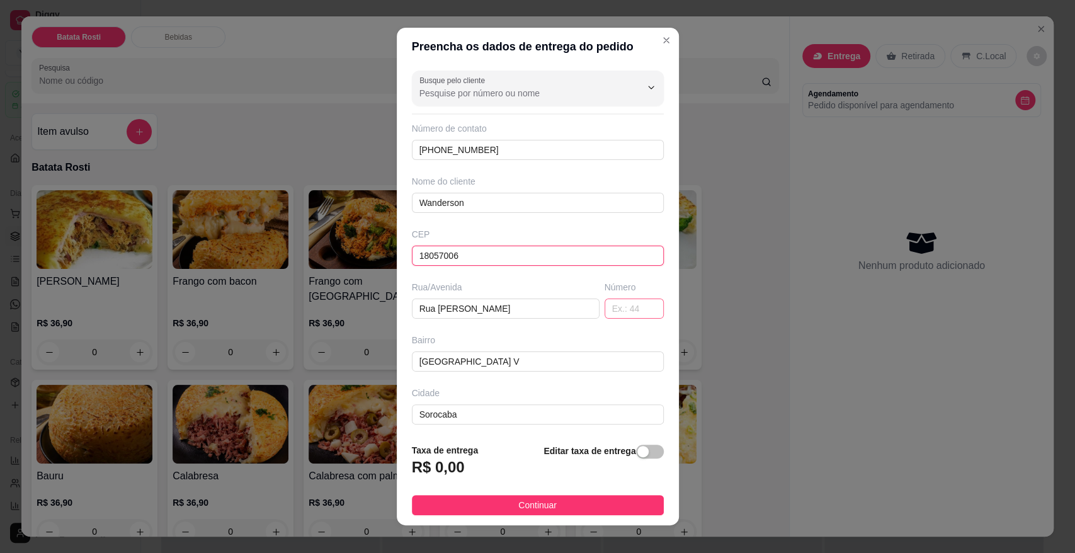
type input "18057006"
click at [608, 300] on input "text" at bounding box center [633, 308] width 59 height 20
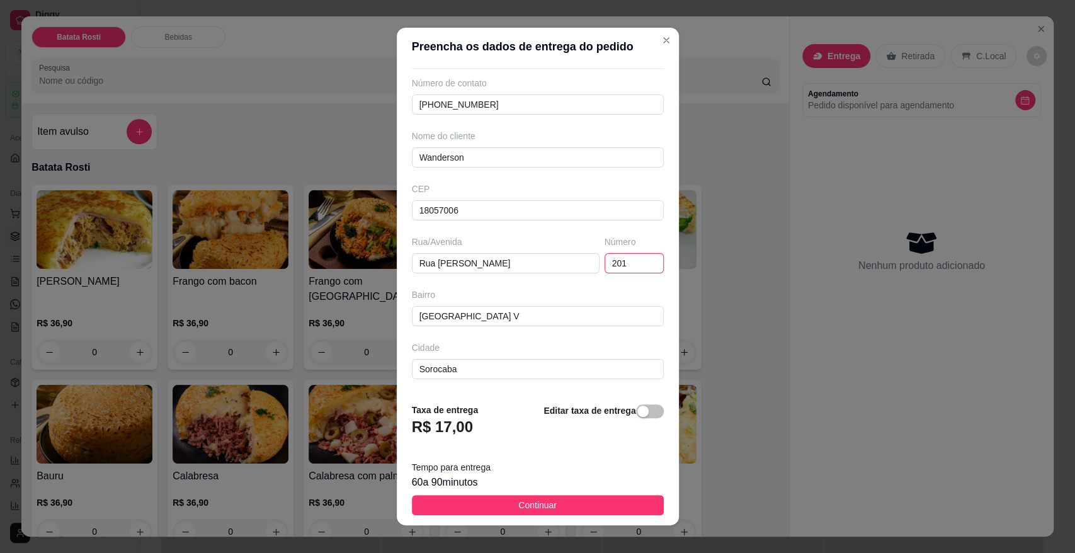
scroll to position [96, 0]
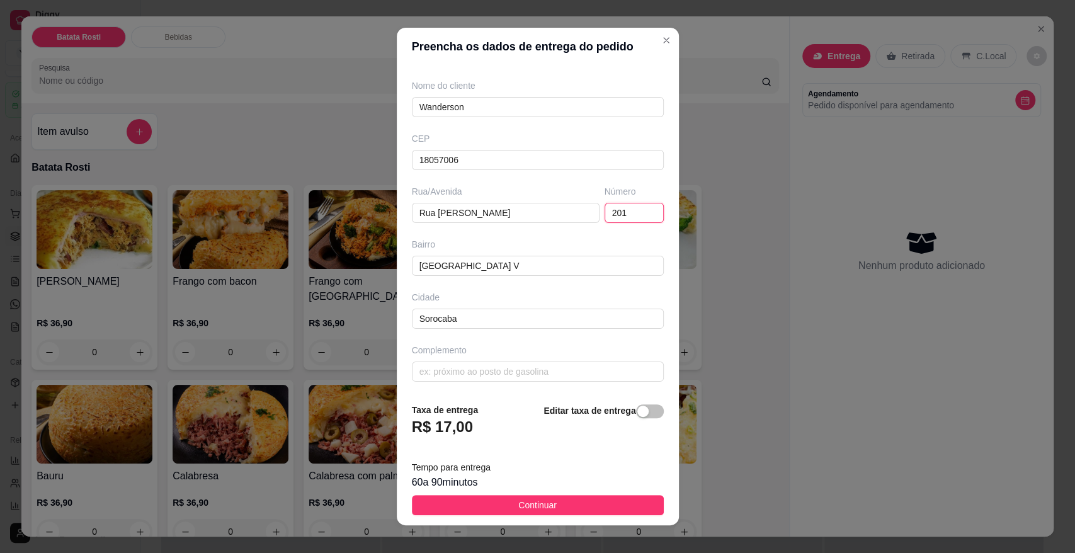
type input "201"
click at [539, 359] on div "Complemento" at bounding box center [537, 363] width 257 height 38
click at [539, 366] on input "text" at bounding box center [538, 371] width 252 height 20
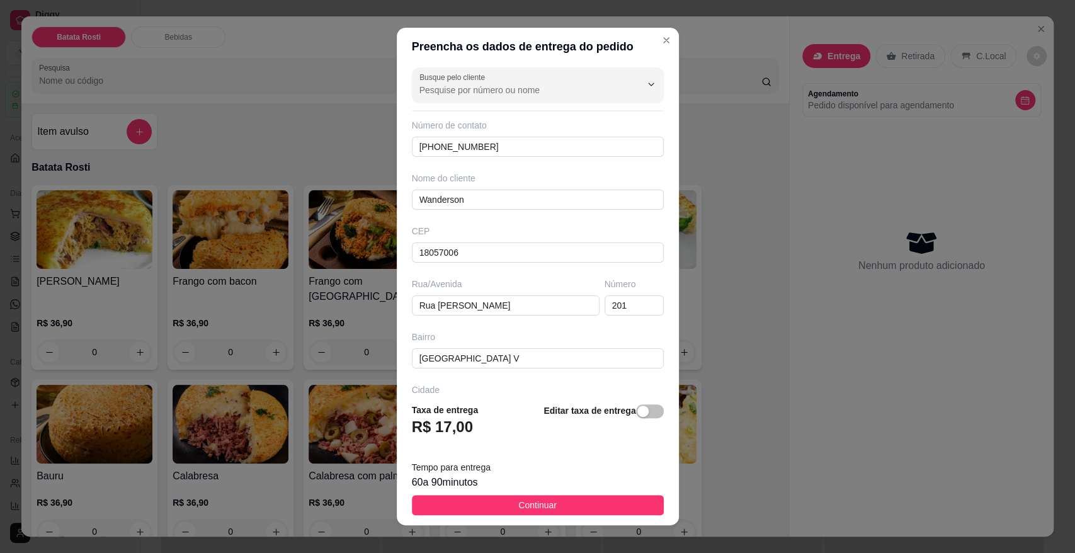
scroll to position [0, 0]
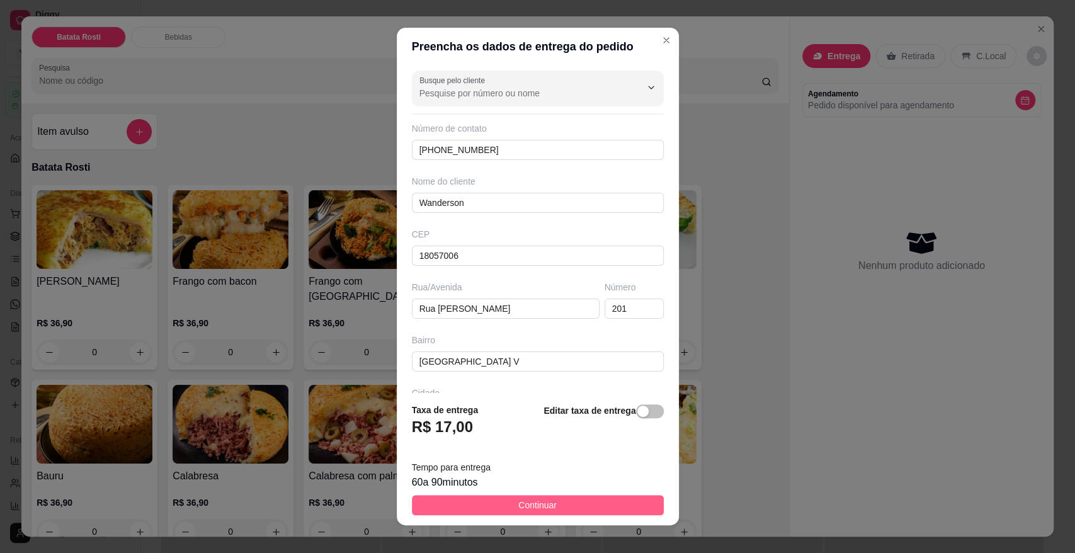
type input "Sobrado azul, final da rua esquerda."
click at [553, 509] on button "Continuar" at bounding box center [538, 505] width 252 height 20
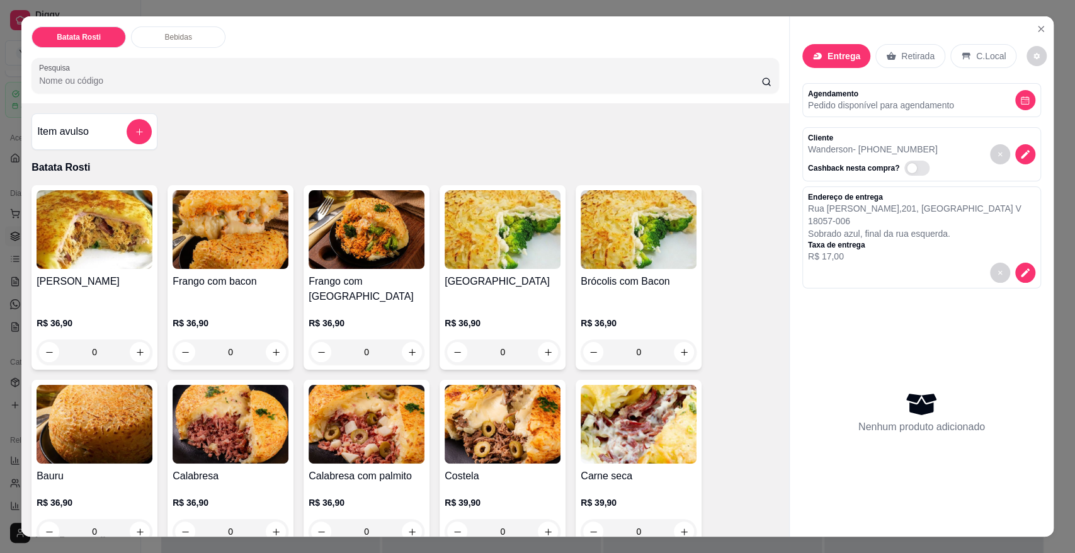
click at [604, 484] on div "R$ 39,90 0" at bounding box center [639, 514] width 116 height 60
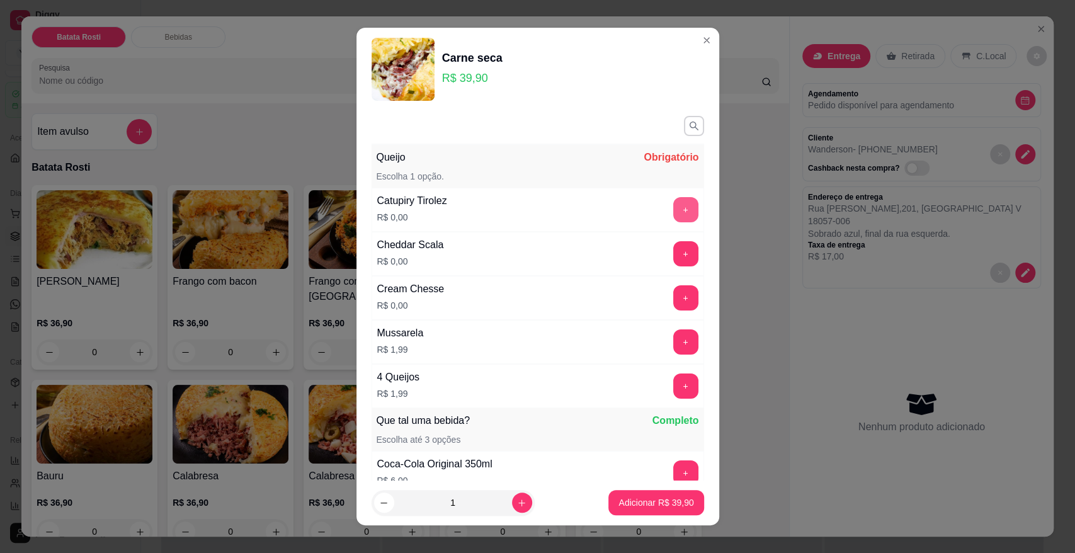
click at [673, 200] on button "+" at bounding box center [685, 209] width 25 height 25
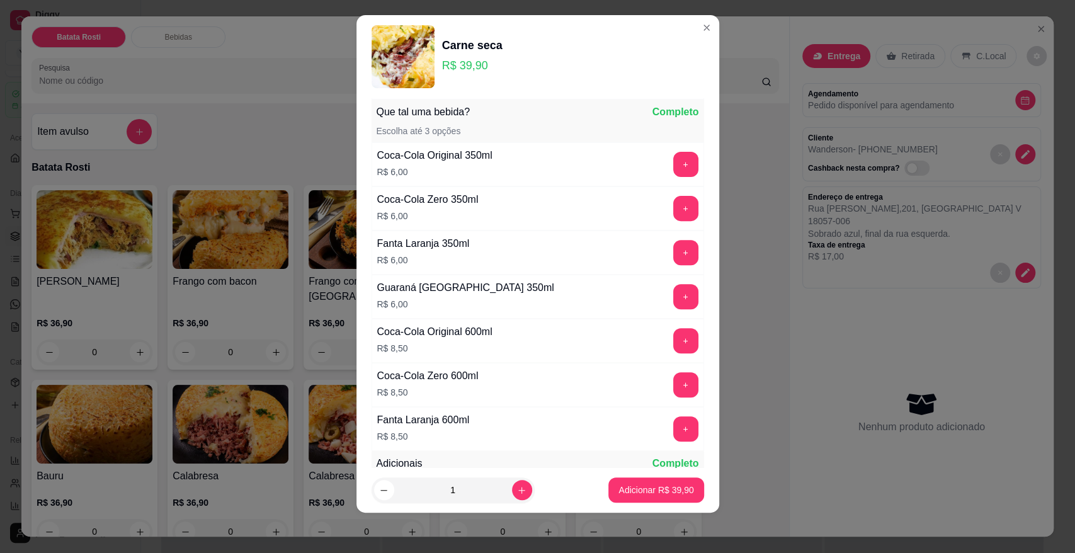
scroll to position [297, 0]
click at [637, 493] on p "Adicionar R$ 39,90" at bounding box center [655, 490] width 75 height 13
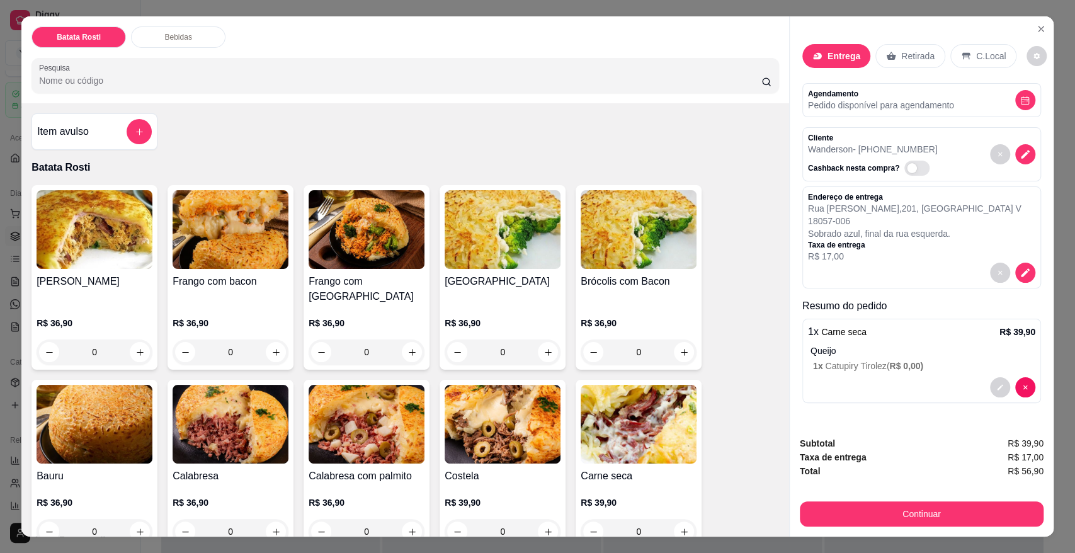
click at [666, 286] on h4 "Brócolis com Bacon" at bounding box center [639, 281] width 116 height 15
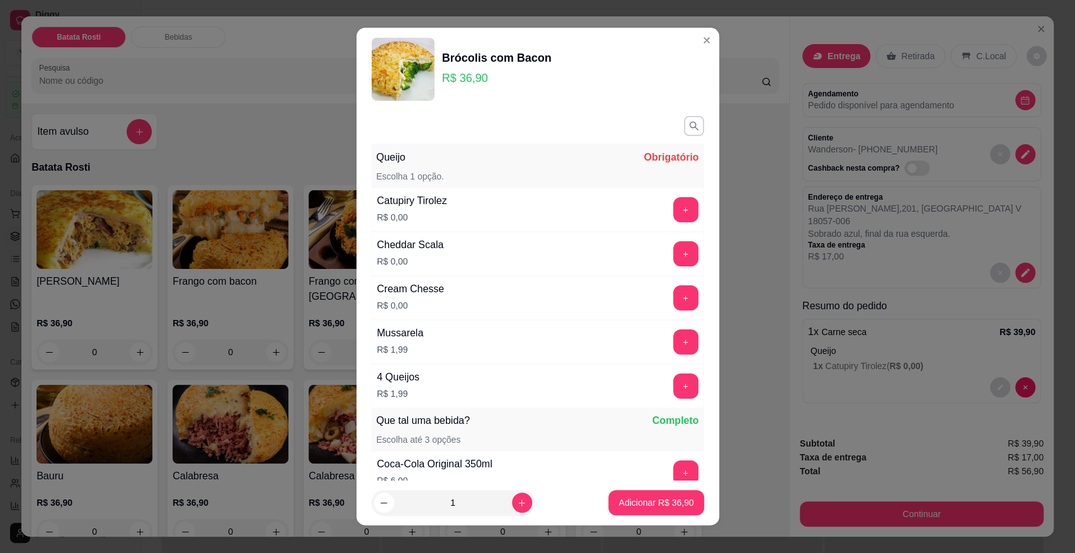
click at [684, 117] on button "button" at bounding box center [694, 126] width 20 height 20
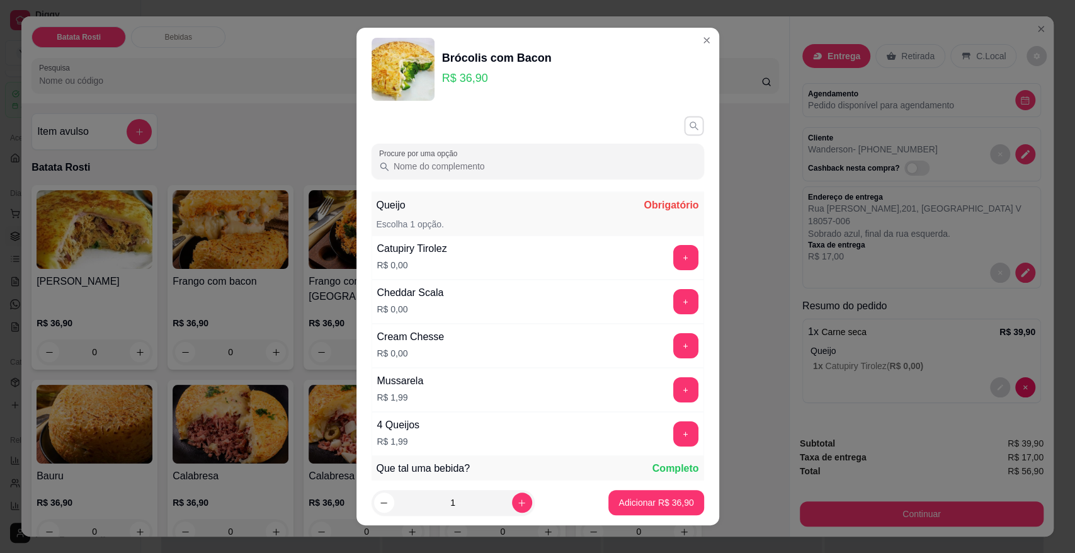
click at [684, 118] on button "button" at bounding box center [694, 126] width 20 height 20
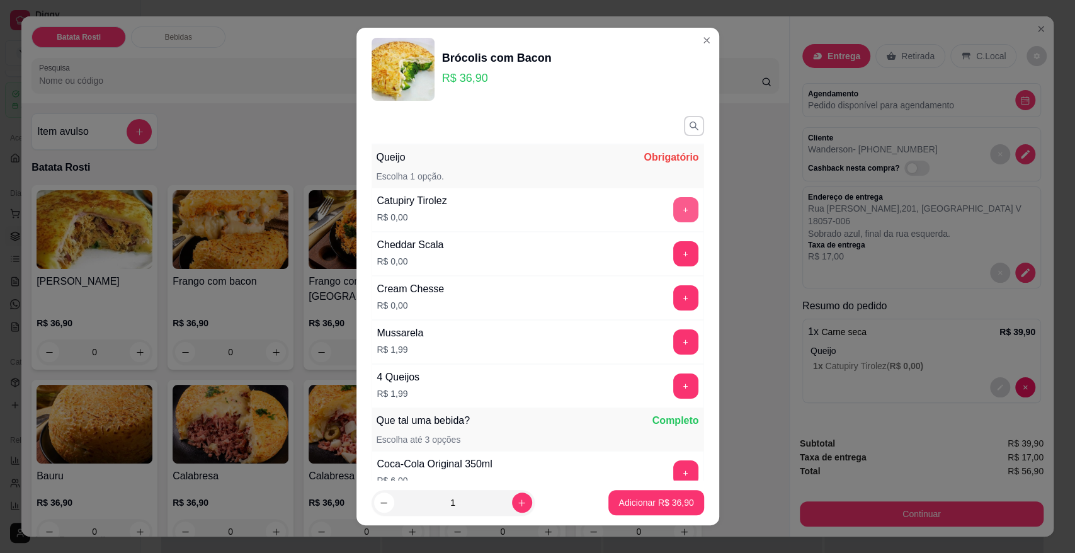
click at [673, 215] on button "+" at bounding box center [685, 209] width 25 height 25
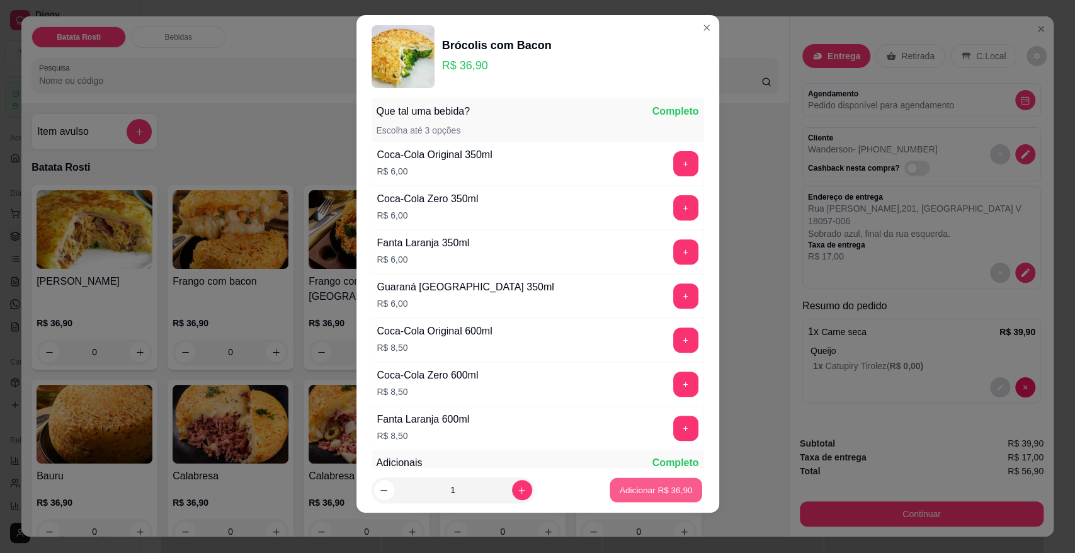
click at [676, 488] on p "Adicionar R$ 36,90" at bounding box center [656, 490] width 73 height 12
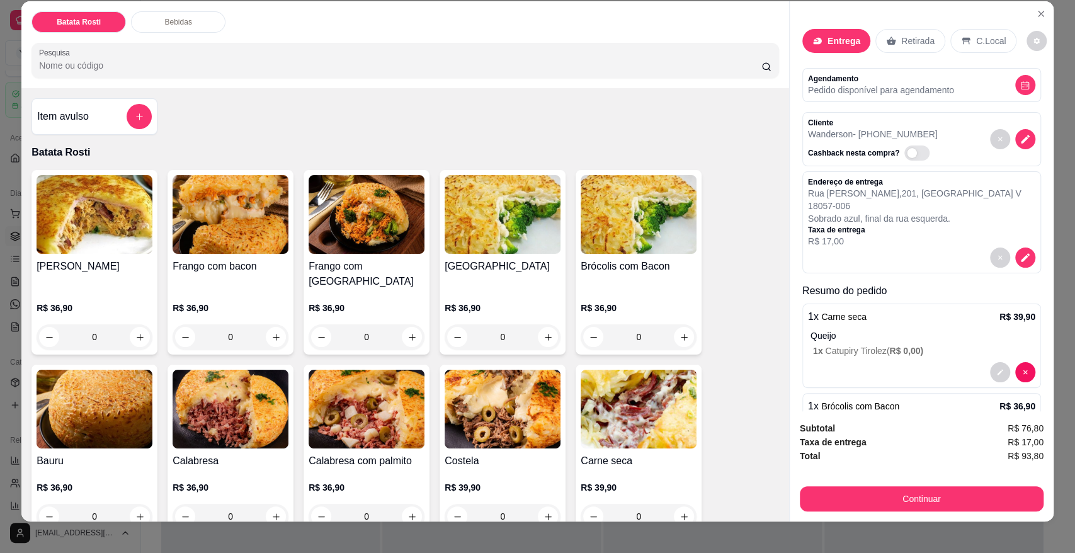
scroll to position [23, 0]
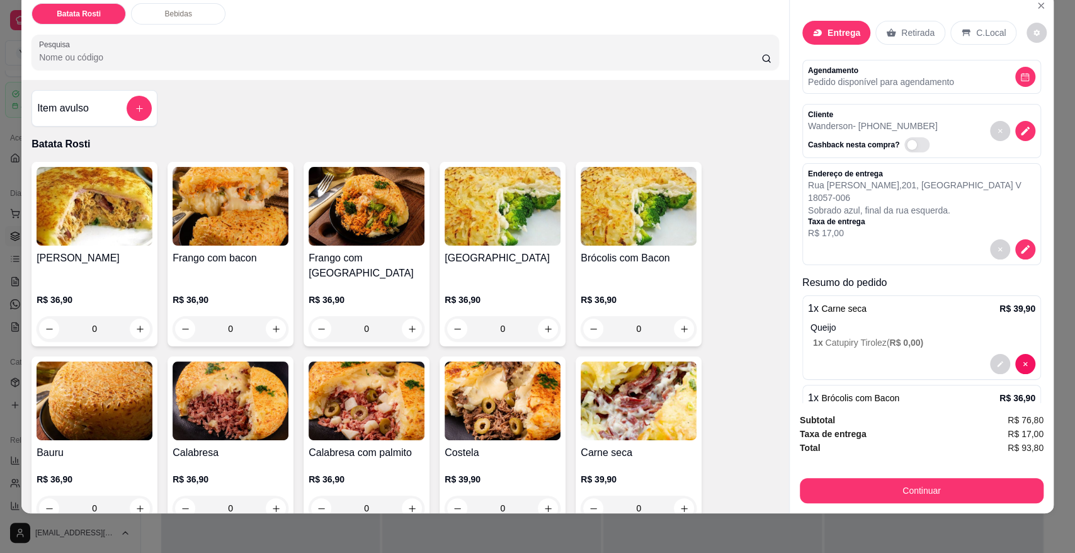
click at [473, 399] on img at bounding box center [503, 400] width 116 height 79
click at [227, 388] on img at bounding box center [231, 400] width 116 height 79
click at [89, 379] on img at bounding box center [95, 400] width 116 height 79
click at [1021, 446] on span "R$ 93,80" at bounding box center [1025, 448] width 36 height 14
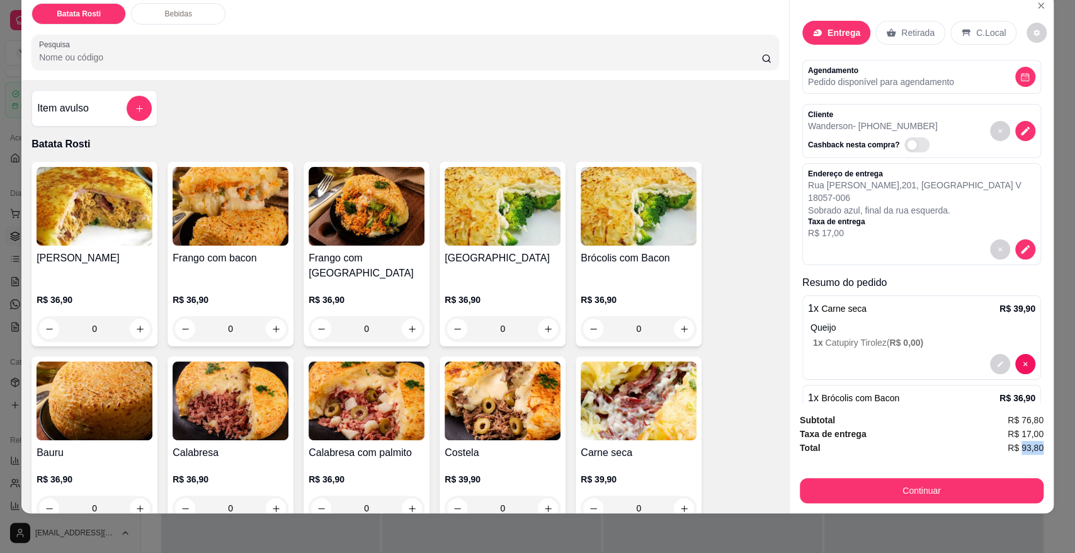
click at [1021, 446] on span "R$ 93,80" at bounding box center [1025, 448] width 36 height 14
click at [916, 28] on p "Retirada" at bounding box center [917, 32] width 33 height 13
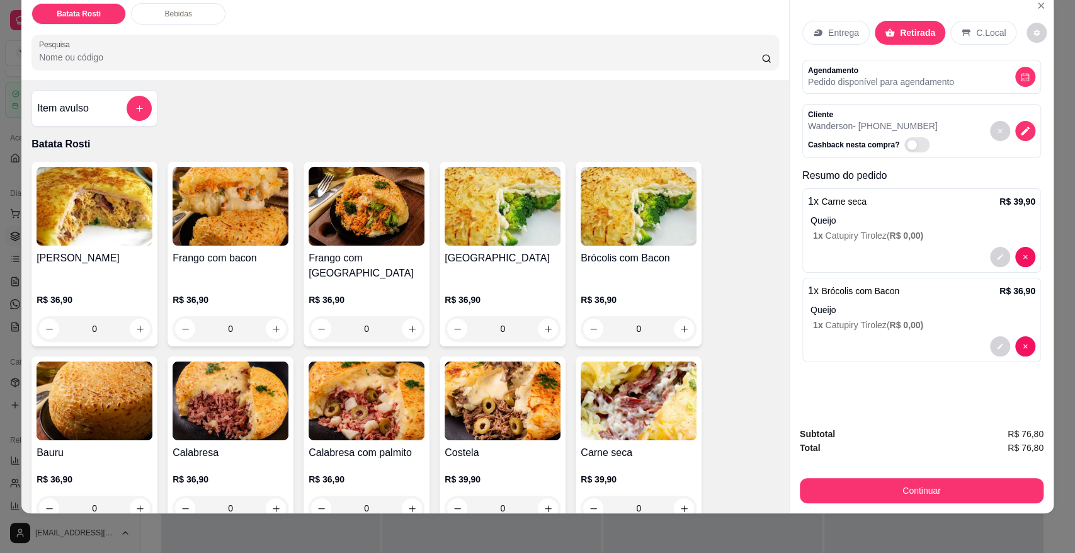
click at [843, 32] on p "Entrega" at bounding box center [843, 32] width 31 height 13
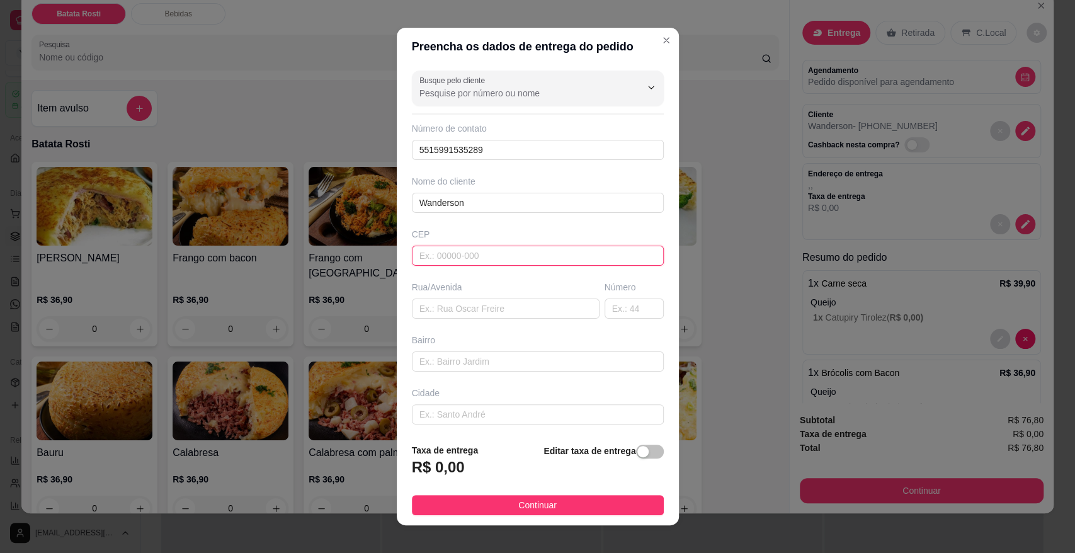
click at [528, 254] on input "text" at bounding box center [538, 256] width 252 height 20
type input "18057006"
type input "Rua [PERSON_NAME]"
type input "[GEOGRAPHIC_DATA] V"
type input "Sorocaba"
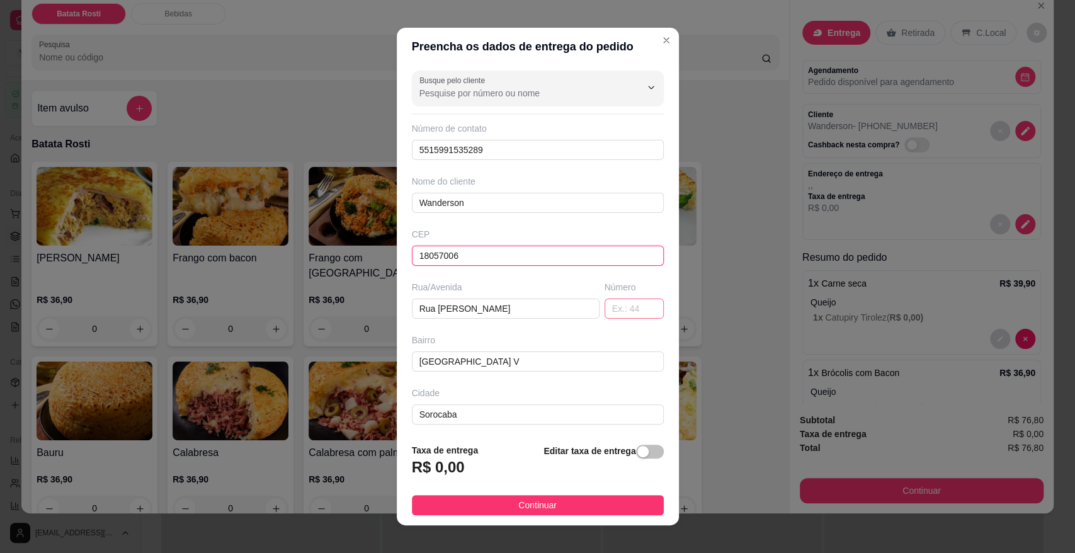
type input "18057006"
click at [604, 302] on input "text" at bounding box center [633, 308] width 59 height 20
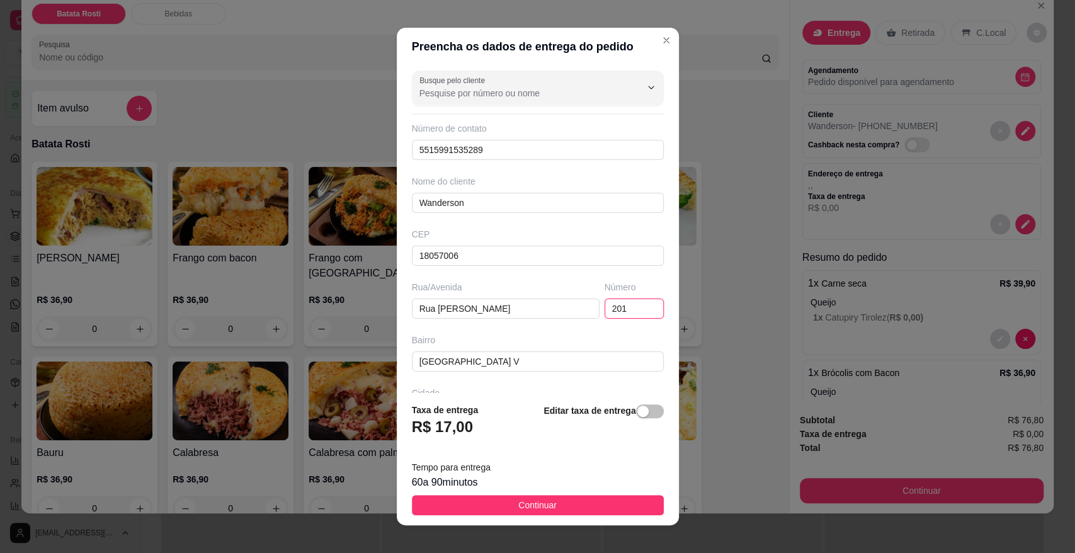
type input "201"
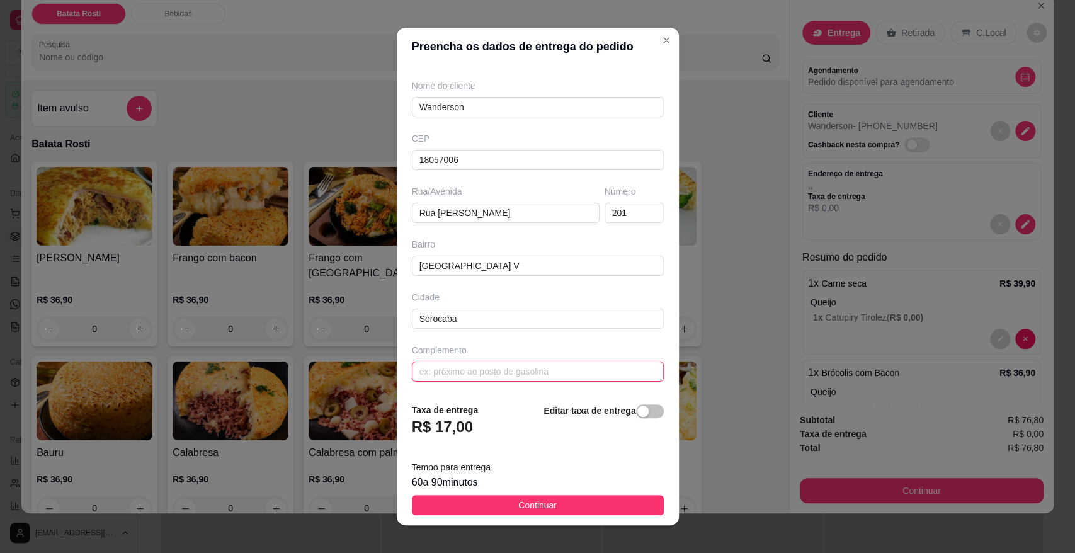
click at [492, 366] on input "text" at bounding box center [538, 371] width 252 height 20
paste input "Sobrado azul"
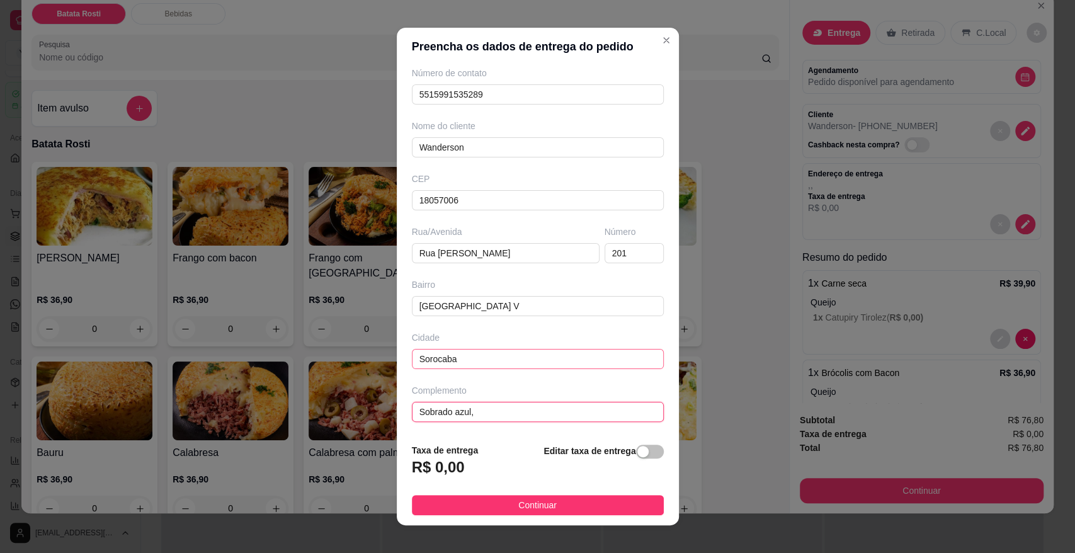
scroll to position [41, 0]
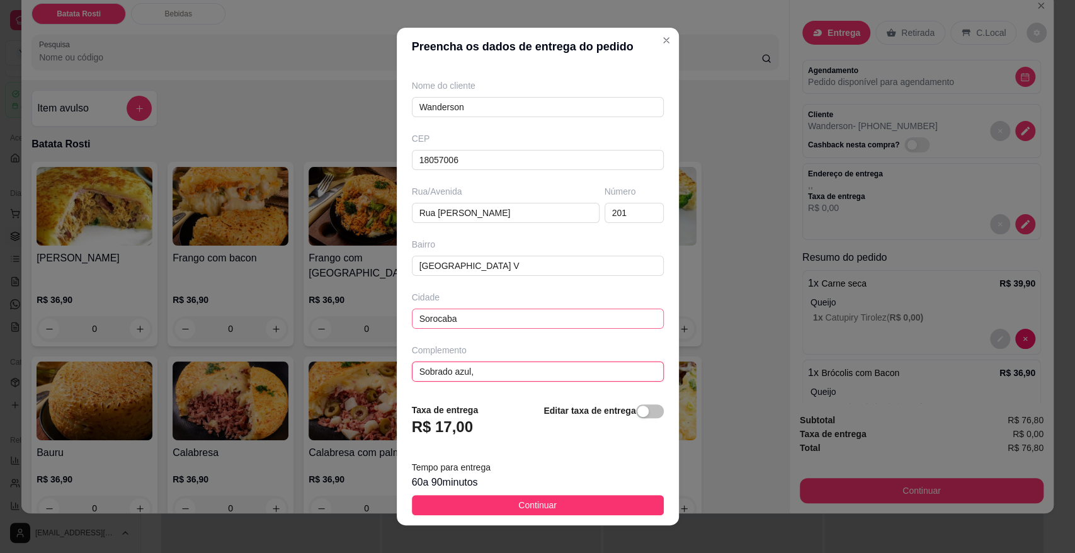
paste input "Final da rua a esquerda"
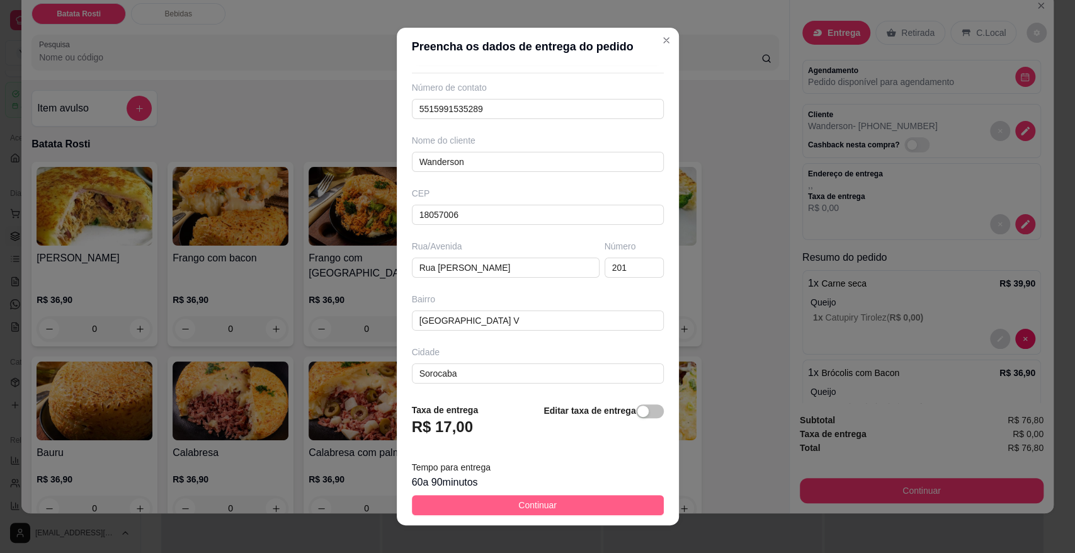
scroll to position [96, 0]
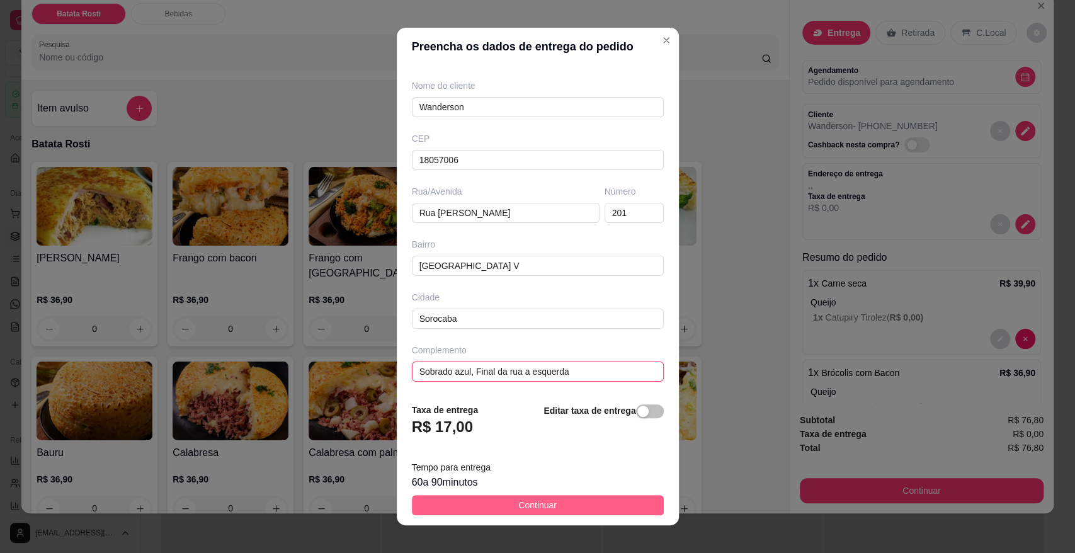
type input "Sobrado azul, Final da rua a esquerda"
click at [555, 504] on button "Continuar" at bounding box center [538, 505] width 252 height 20
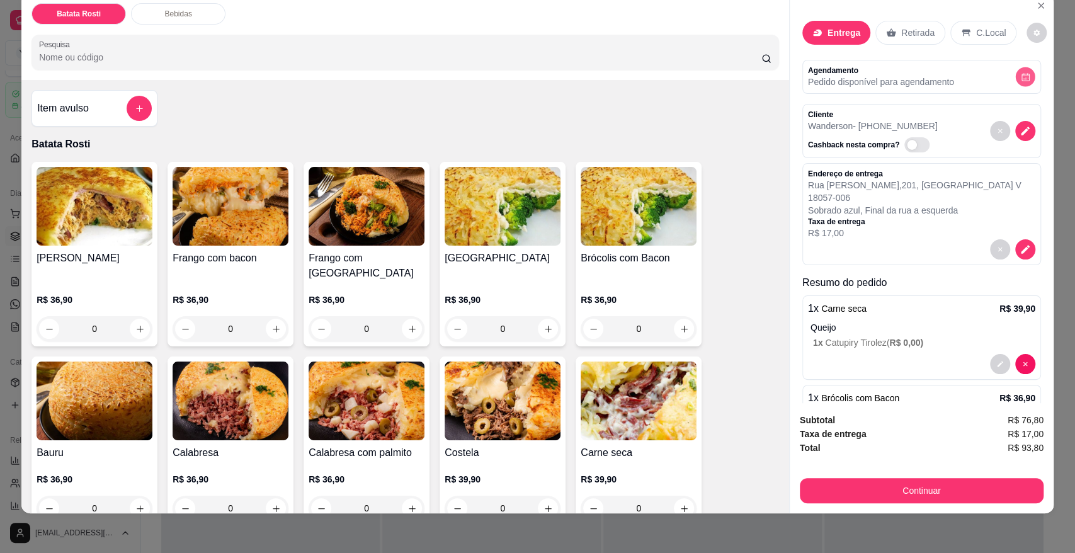
click at [1015, 69] on button "decrease-product-quantity" at bounding box center [1025, 77] width 20 height 20
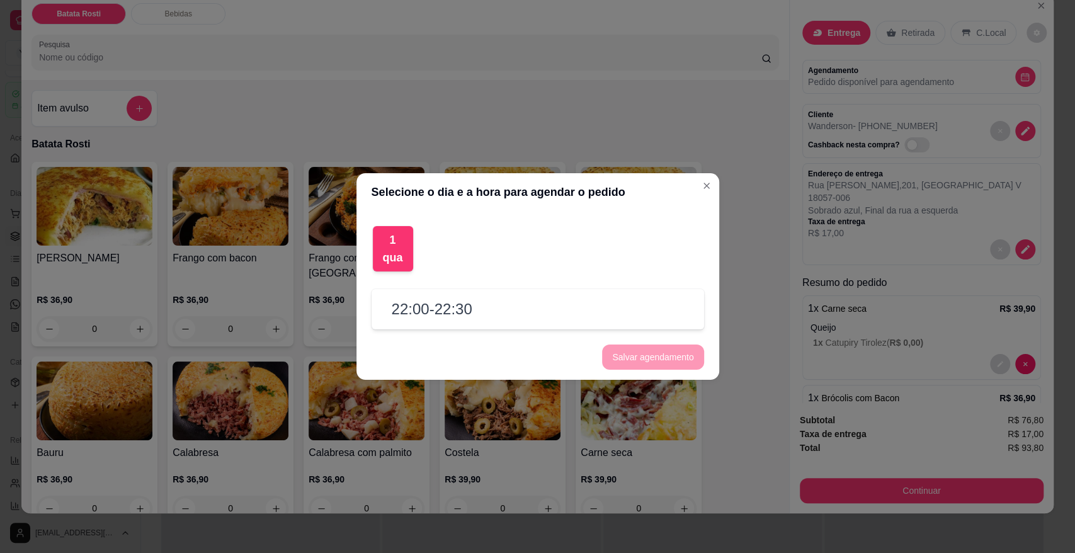
click at [457, 318] on h2 "22:00 - 22:30" at bounding box center [432, 309] width 81 height 20
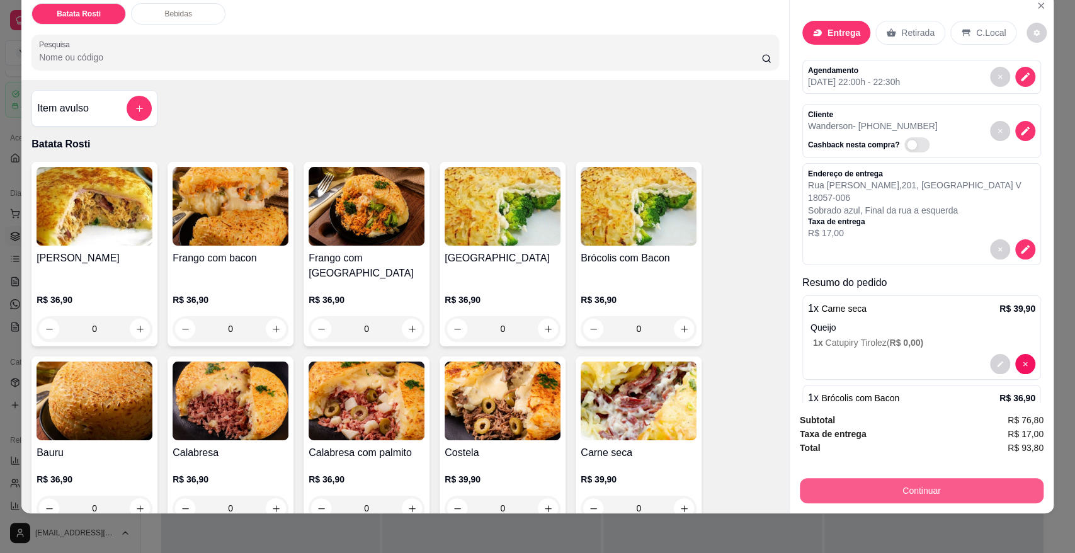
click at [904, 480] on button "Continuar" at bounding box center [922, 490] width 244 height 25
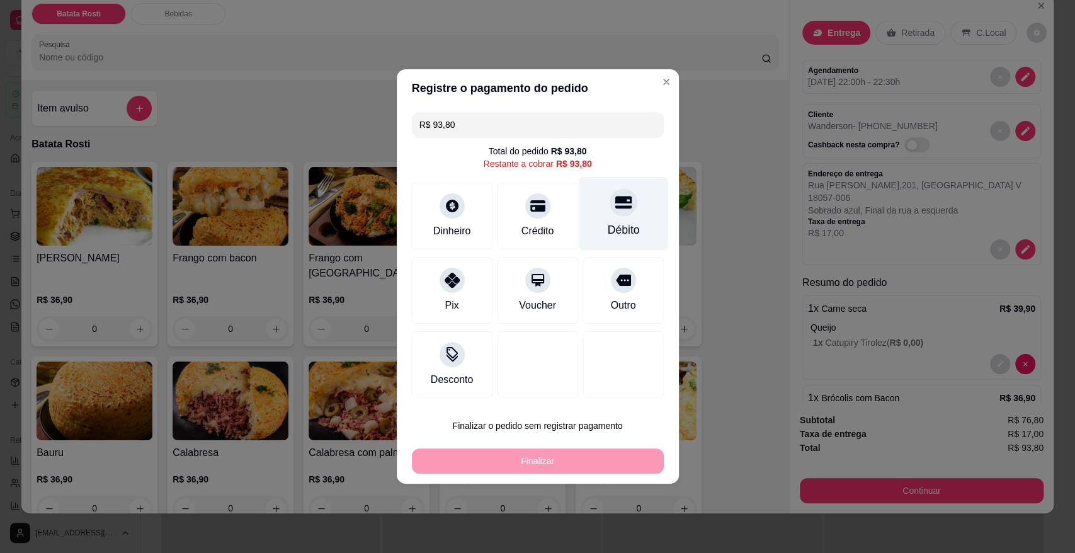
click at [639, 241] on div "Débito" at bounding box center [623, 214] width 89 height 74
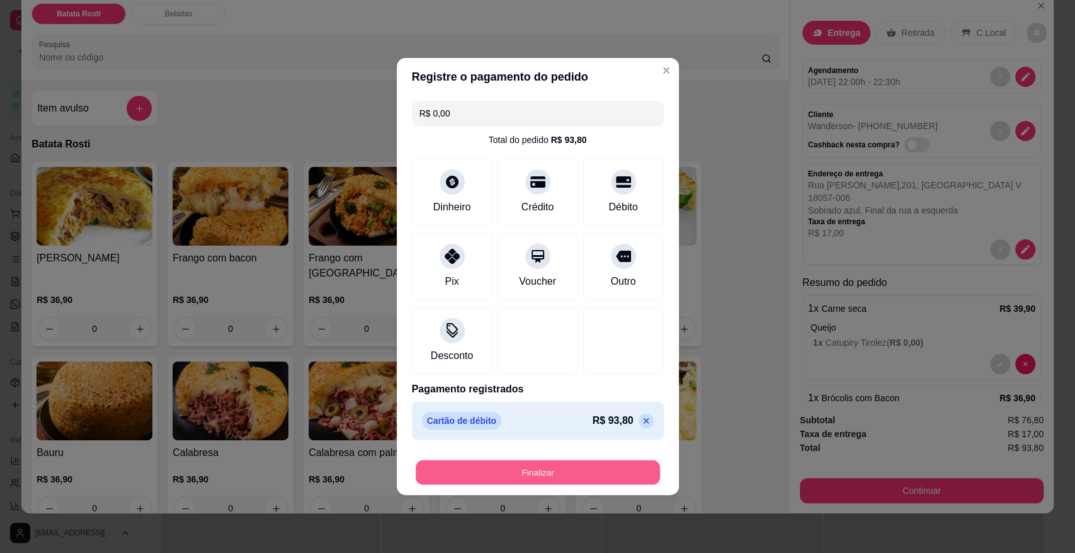
click at [599, 478] on button "Finalizar" at bounding box center [538, 472] width 244 height 25
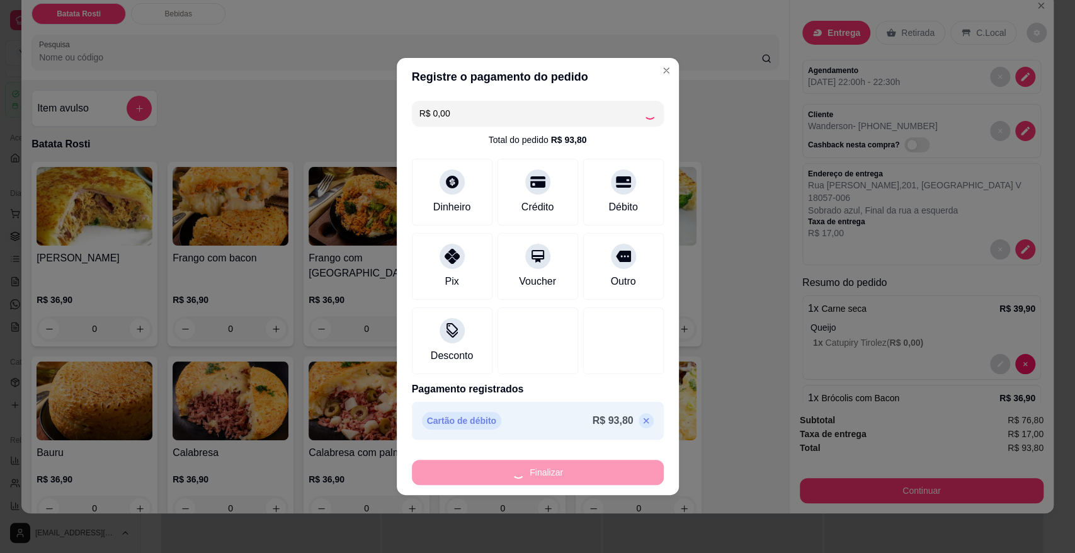
type input "-R$ 93,80"
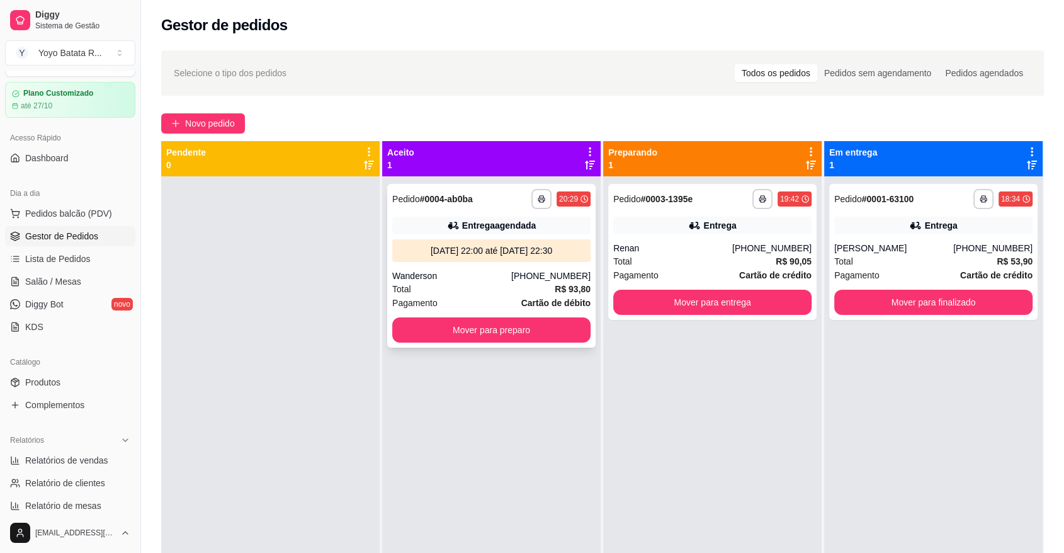
click at [482, 280] on div "Wanderson" at bounding box center [451, 275] width 119 height 13
click at [745, 302] on button "Mover para entrega" at bounding box center [712, 302] width 193 height 25
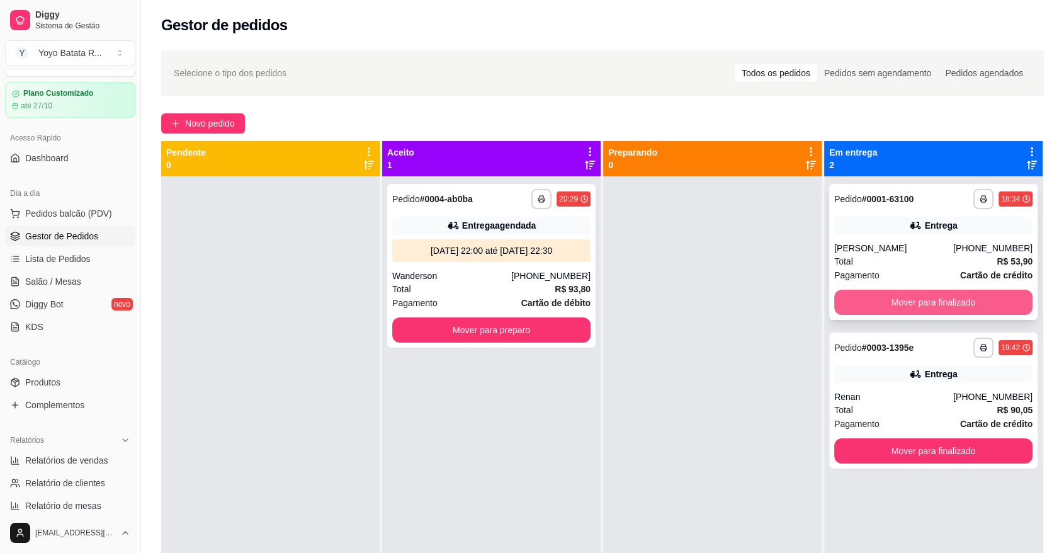
click at [1002, 306] on button "Mover para finalizado" at bounding box center [933, 302] width 198 height 25
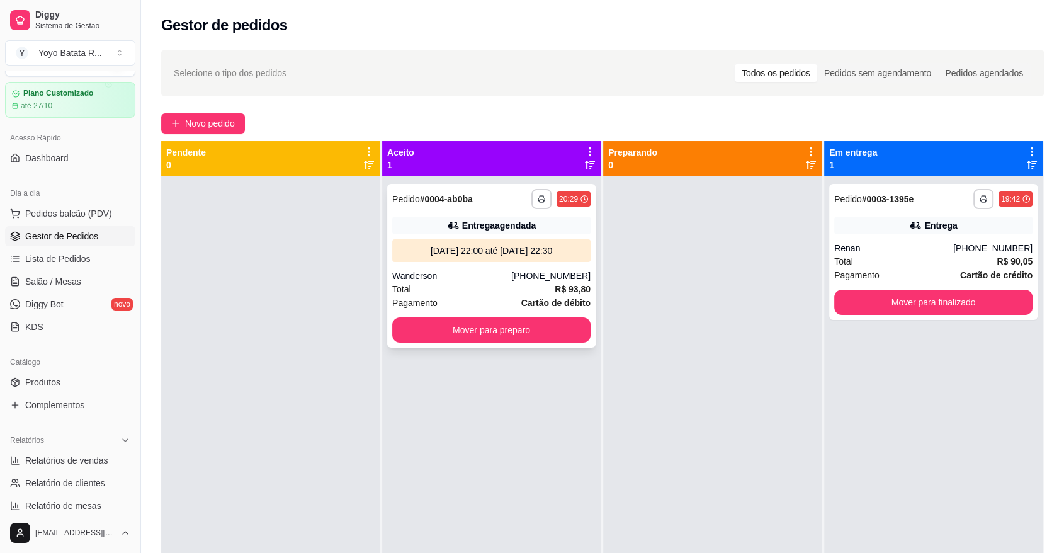
click at [524, 286] on div "Total R$ 93,80" at bounding box center [491, 289] width 198 height 14
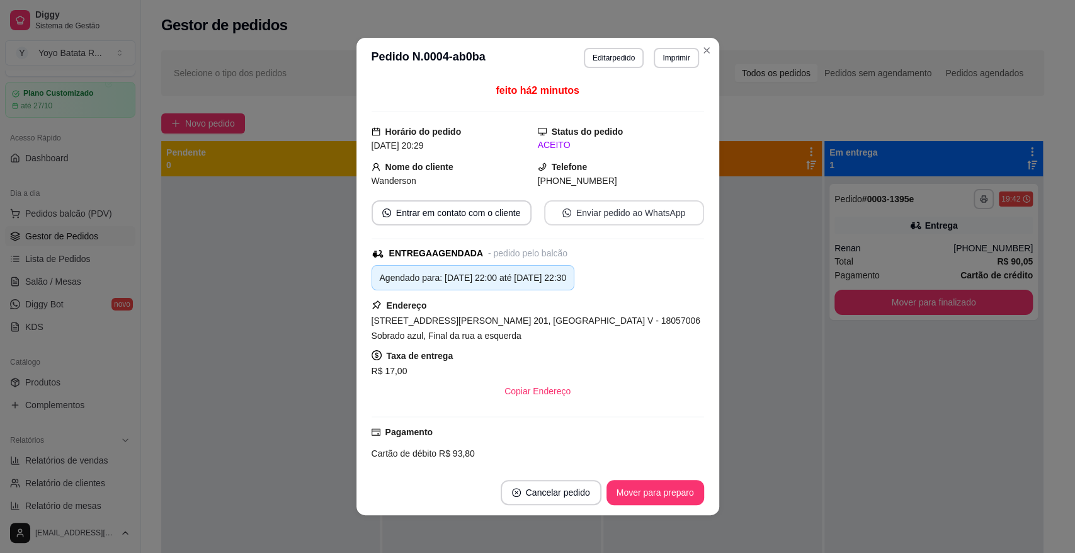
click at [606, 215] on button "Enviar pedido ao WhatsApp" at bounding box center [624, 212] width 160 height 25
click at [484, 339] on div "[STREET_ADDRESS][PERSON_NAME] 201, [GEOGRAPHIC_DATA] V - 18057006 Sobrado azul,…" at bounding box center [537, 328] width 332 height 30
drag, startPoint x: 484, startPoint y: 339, endPoint x: 480, endPoint y: 327, distance: 11.8
click at [482, 331] on div "[STREET_ADDRESS][PERSON_NAME] 201, [GEOGRAPHIC_DATA] V - 18057006 Sobrado azul,…" at bounding box center [537, 328] width 332 height 30
click at [480, 321] on span "[STREET_ADDRESS][PERSON_NAME] 201, [GEOGRAPHIC_DATA] V - 18057006 Sobrado azul,…" at bounding box center [535, 327] width 329 height 25
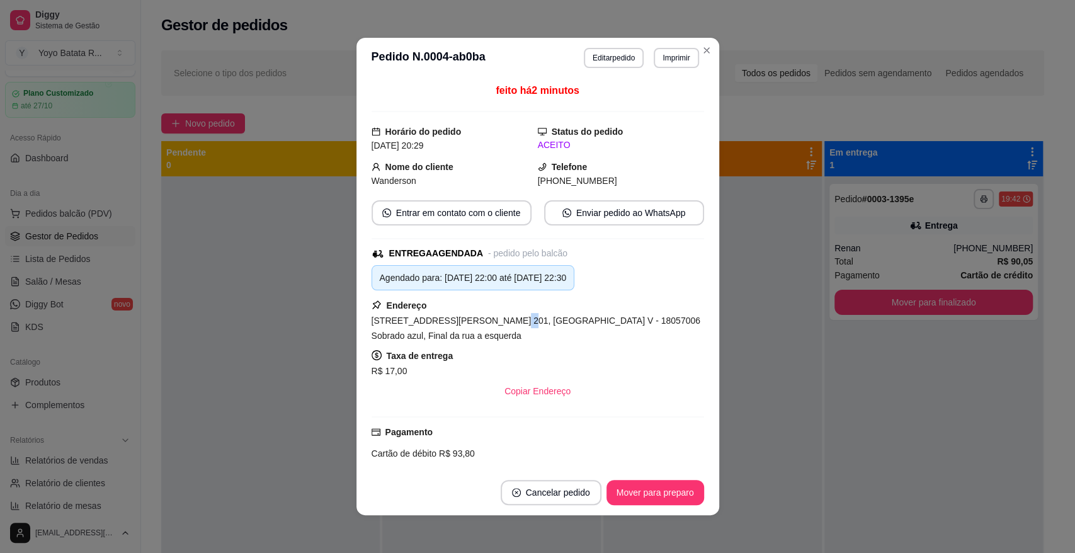
click at [480, 321] on span "[STREET_ADDRESS][PERSON_NAME] 201, [GEOGRAPHIC_DATA] V - 18057006 Sobrado azul,…" at bounding box center [535, 327] width 329 height 25
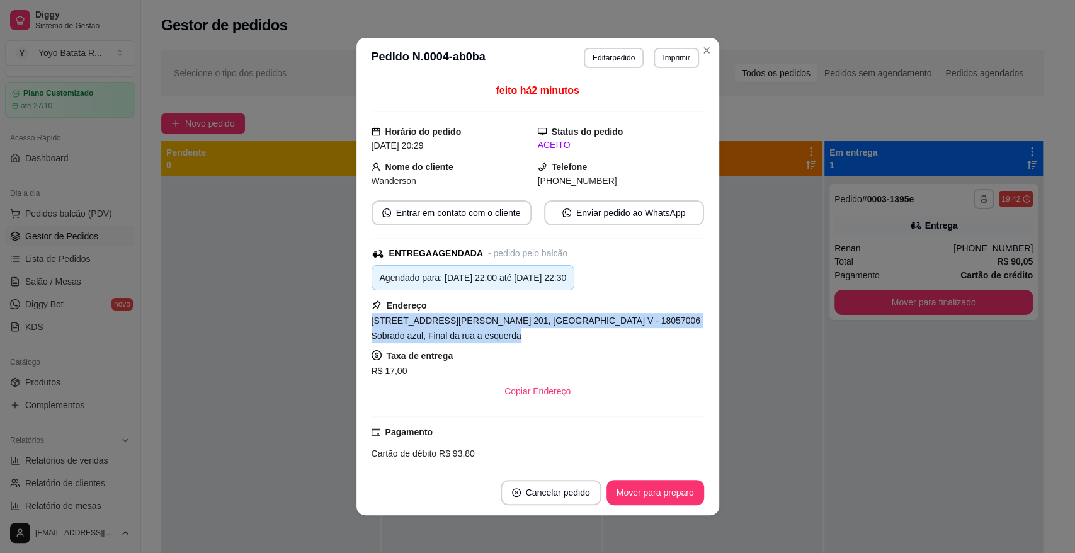
click at [480, 321] on span "[STREET_ADDRESS][PERSON_NAME] 201, [GEOGRAPHIC_DATA] V - 18057006 Sobrado azul,…" at bounding box center [535, 327] width 329 height 25
copy span "[STREET_ADDRESS][PERSON_NAME] 201, [GEOGRAPHIC_DATA] V - 18057006 Sobrado azul,…"
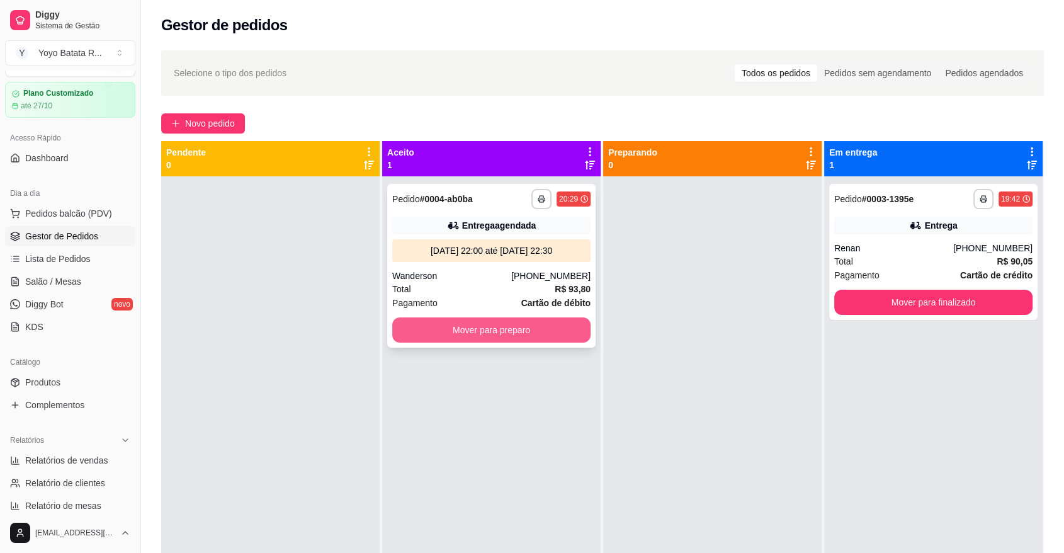
click at [552, 333] on button "Mover para preparo" at bounding box center [491, 329] width 198 height 25
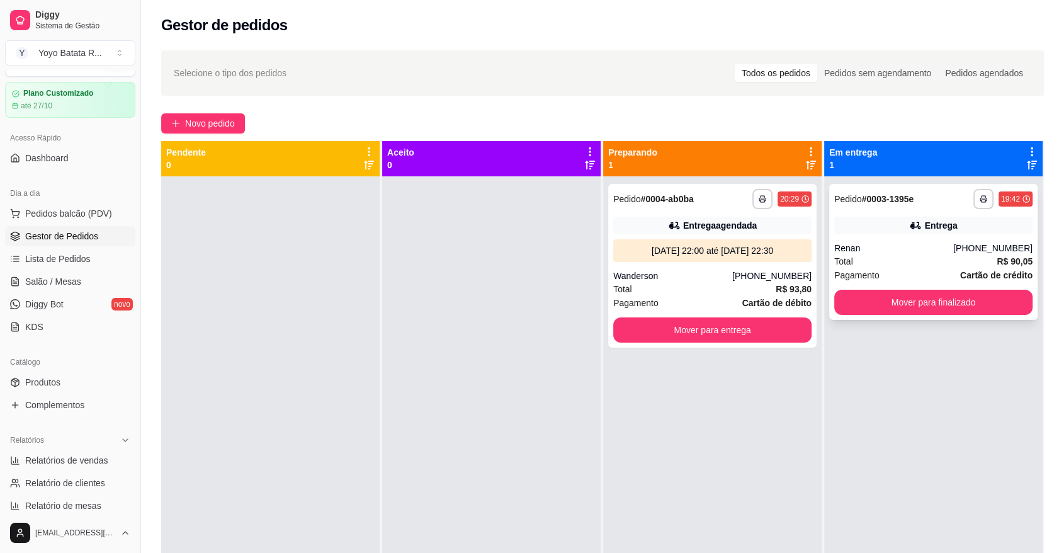
click at [950, 225] on div "Entrega" at bounding box center [933, 226] width 198 height 18
click at [736, 275] on div "[PHONE_NUMBER]" at bounding box center [771, 275] width 79 height 13
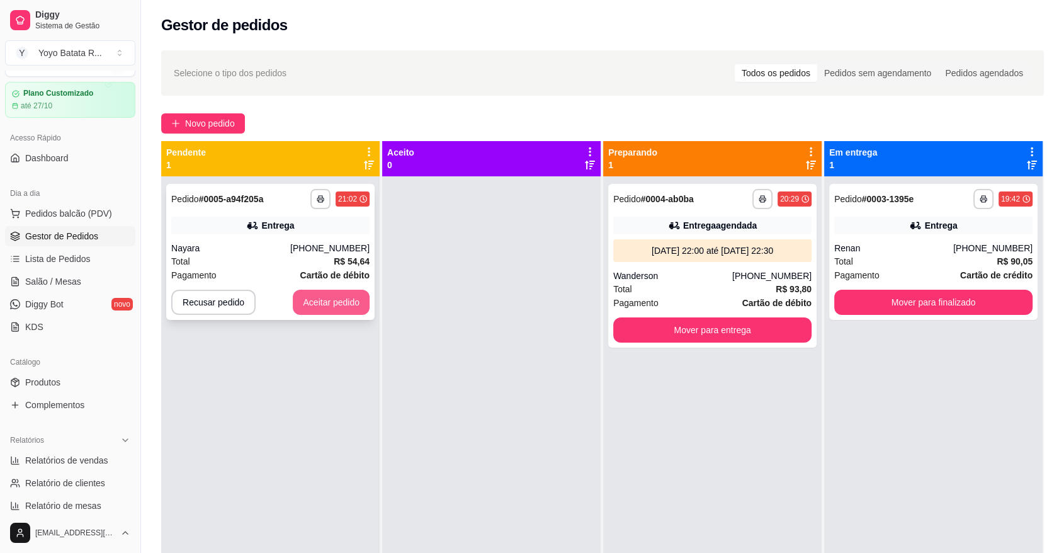
click at [327, 310] on button "Aceitar pedido" at bounding box center [331, 302] width 77 height 25
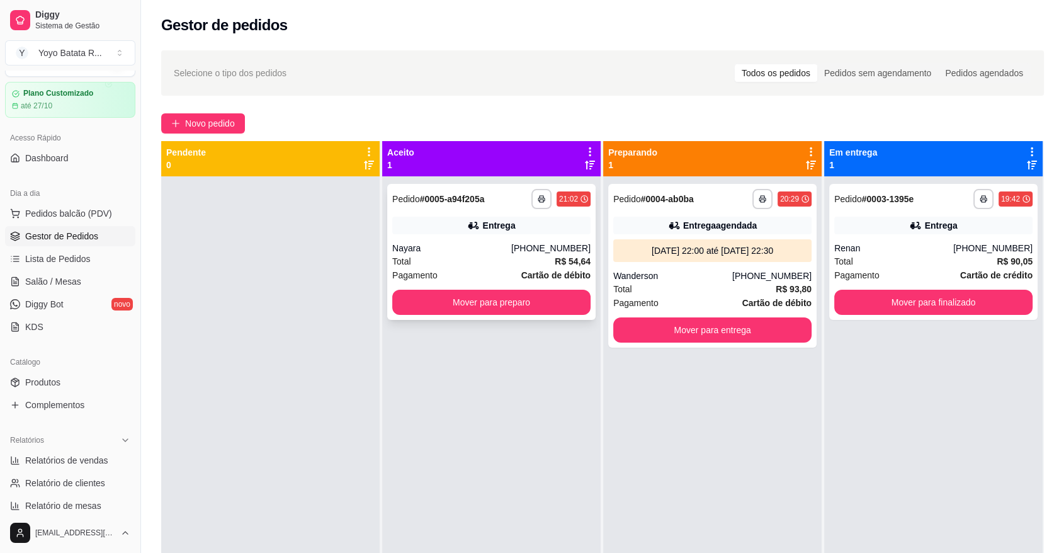
click at [511, 246] on div "Nayara" at bounding box center [451, 248] width 119 height 13
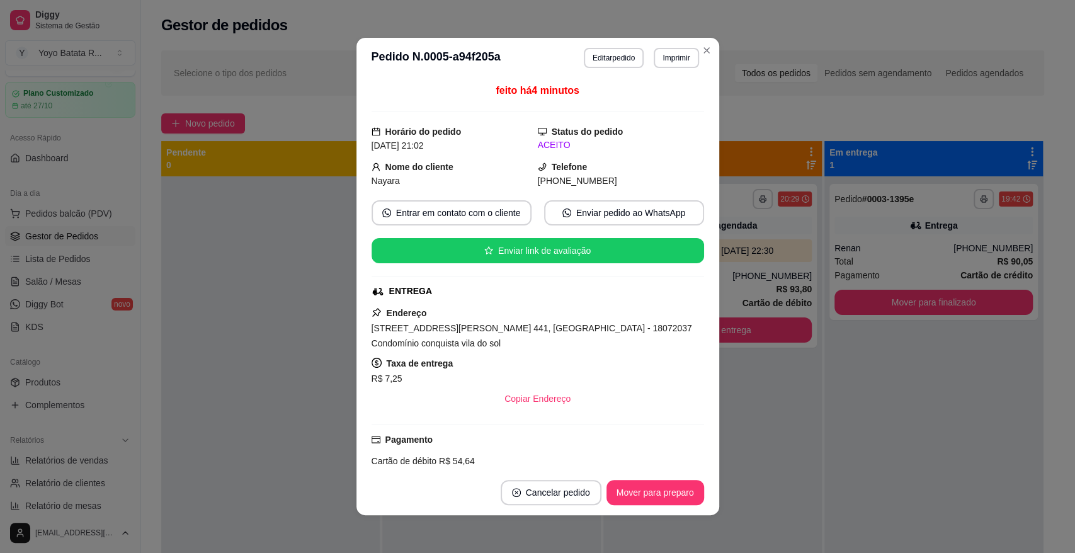
click at [433, 335] on div "[STREET_ADDRESS][PERSON_NAME] 441, [GEOGRAPHIC_DATA] - 18072037 Condomínio conq…" at bounding box center [537, 335] width 332 height 30
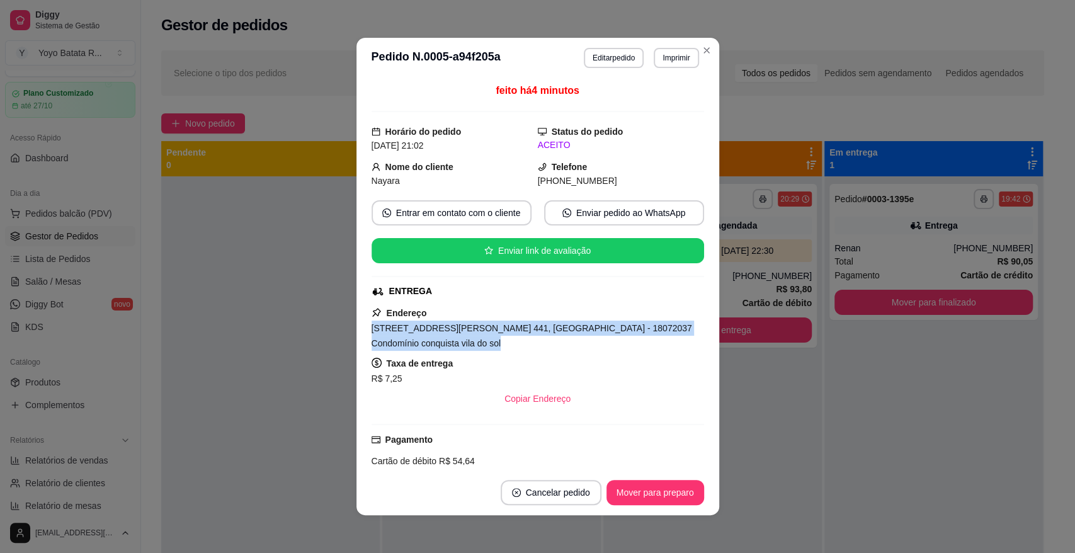
click at [433, 335] on div "[STREET_ADDRESS][PERSON_NAME] 441, [GEOGRAPHIC_DATA] - 18072037 Condomínio conq…" at bounding box center [537, 335] width 332 height 30
copy span "[STREET_ADDRESS][PERSON_NAME] 441, [GEOGRAPHIC_DATA] - 18072037 Condomínio conq…"
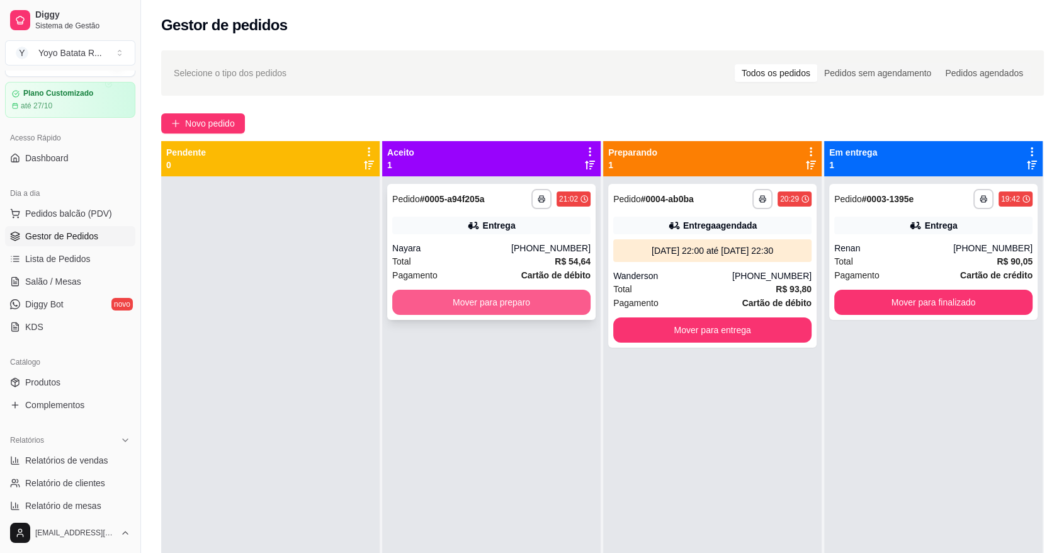
click at [526, 305] on button "Mover para preparo" at bounding box center [491, 302] width 198 height 25
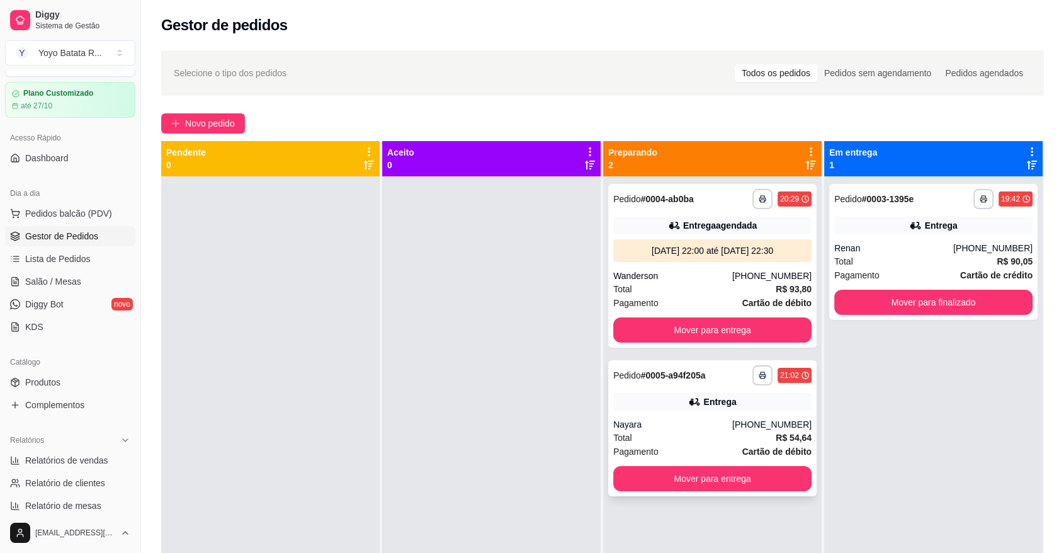
click at [691, 376] on strong "# 0005-a94f205a" at bounding box center [673, 375] width 65 height 10
click at [892, 296] on button "Mover para finalizado" at bounding box center [933, 302] width 198 height 25
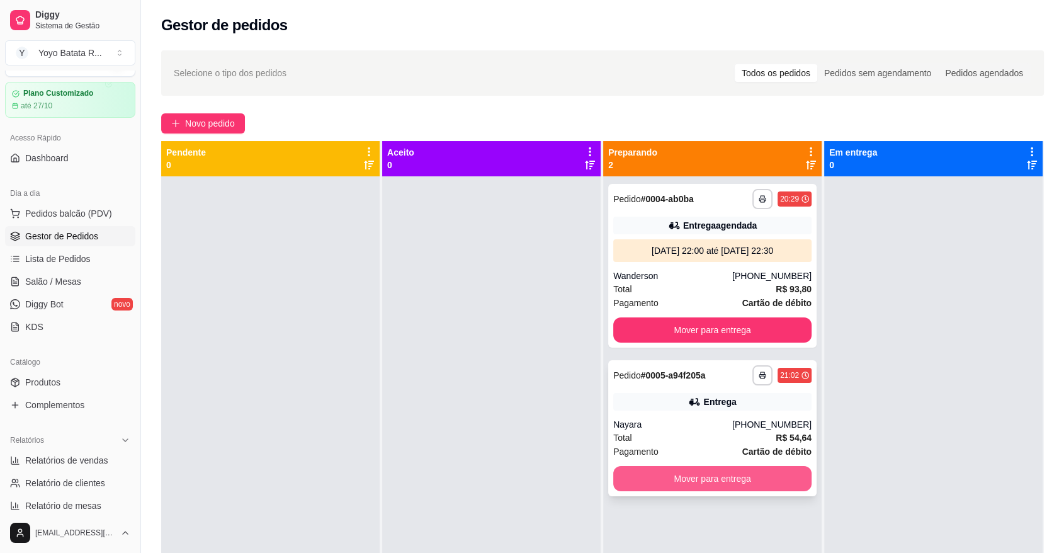
click at [710, 413] on div "**********" at bounding box center [712, 428] width 208 height 136
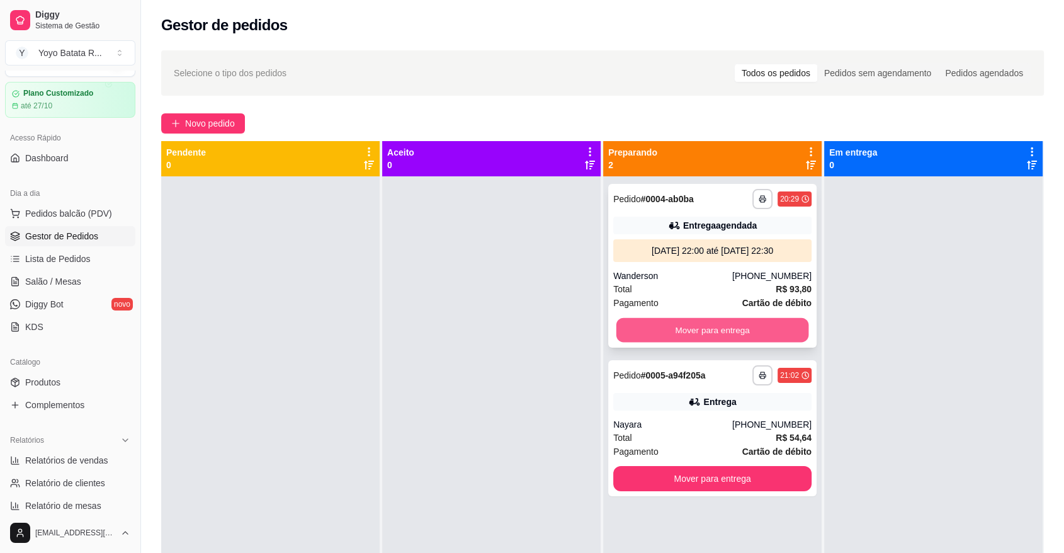
click at [707, 333] on button "Mover para entrega" at bounding box center [712, 330] width 193 height 25
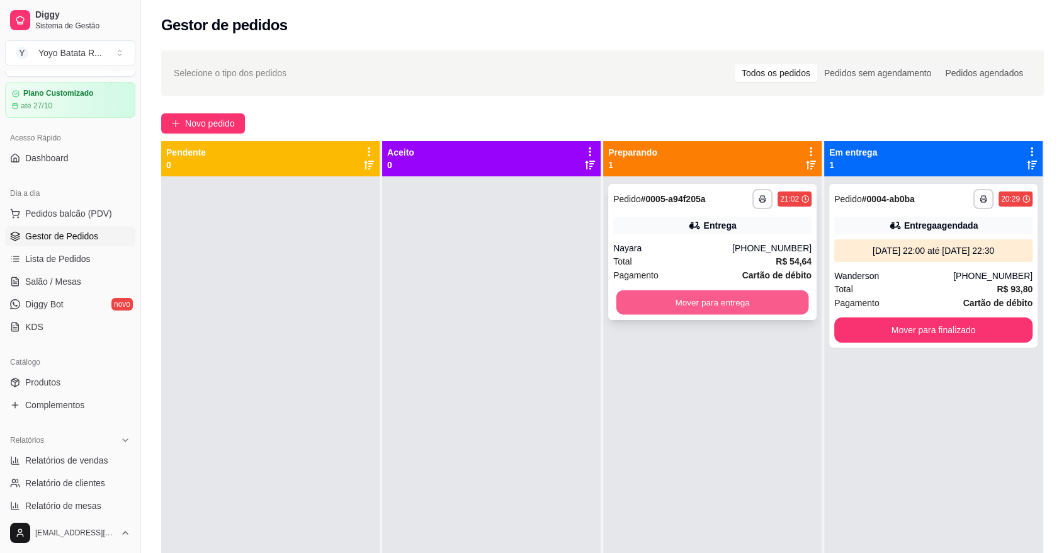
click at [720, 305] on button "Mover para entrega" at bounding box center [712, 302] width 193 height 25
